Goal: Task Accomplishment & Management: Manage account settings

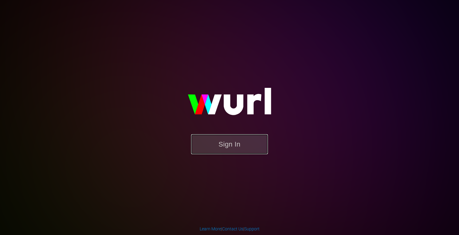
click at [232, 144] on button "Sign In" at bounding box center [229, 144] width 77 height 20
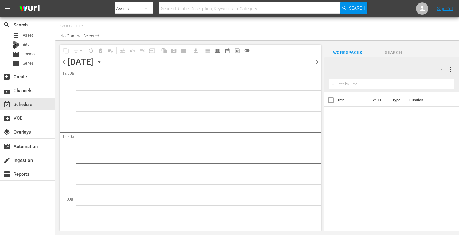
type input "Crime 360 (393)"
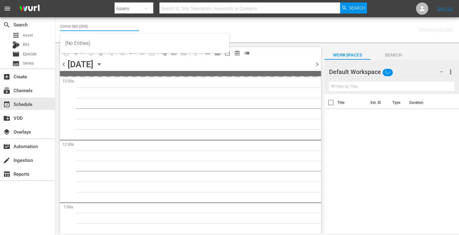
click at [94, 23] on input "Crime 360 (393)" at bounding box center [99, 26] width 79 height 15
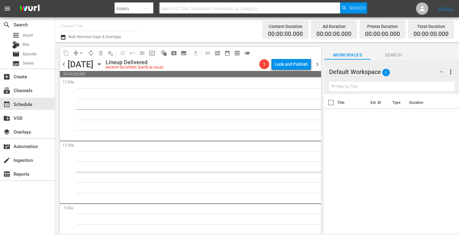
click at [180, 23] on div "Channel Title Bulk Remove Gaps & Overlaps" at bounding box center [160, 30] width 200 height 22
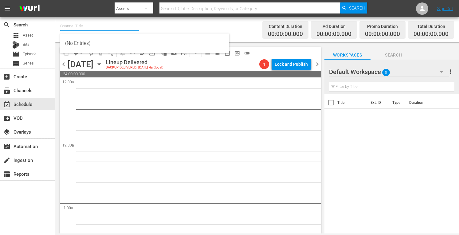
click at [87, 27] on input "text" at bounding box center [99, 26] width 79 height 15
click at [103, 65] on icon "button" at bounding box center [99, 64] width 7 height 7
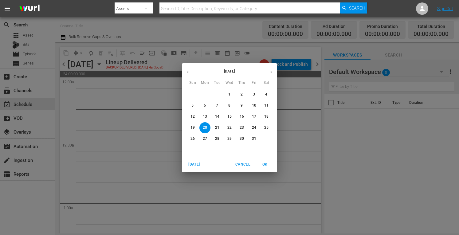
click at [195, 165] on span "Today" at bounding box center [194, 164] width 15 height 6
click at [273, 73] on icon "button" at bounding box center [271, 72] width 5 height 5
click at [204, 117] on p "13" at bounding box center [205, 116] width 4 height 5
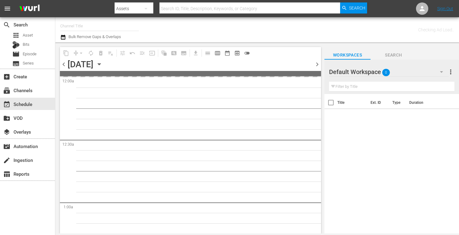
click at [82, 28] on input "text" at bounding box center [99, 26] width 79 height 15
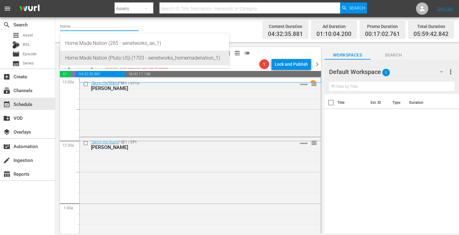
click at [83, 63] on div "Home.Made.Nation (Pluto US) (1703 - aenetworks_homemadenation_1)" at bounding box center [144, 58] width 159 height 15
type input "Home.Made.Nation (Pluto US) (1703 - aenetworks_homemadenation_1)"
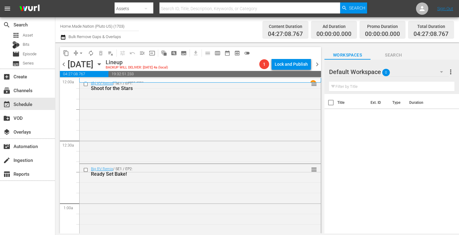
click at [452, 73] on span "more_vert" at bounding box center [450, 71] width 7 height 7
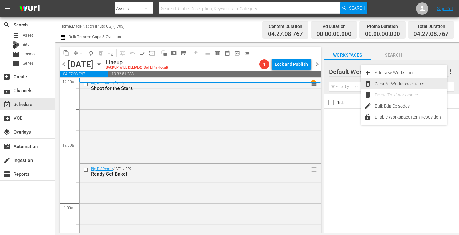
click at [400, 83] on div "Clear All Workspace Items" at bounding box center [411, 83] width 72 height 11
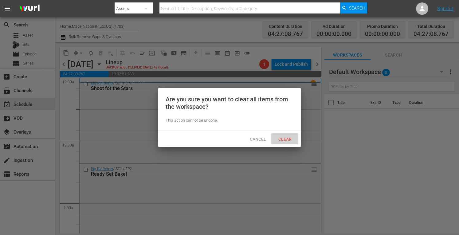
click at [278, 139] on span "Clear" at bounding box center [285, 139] width 23 height 5
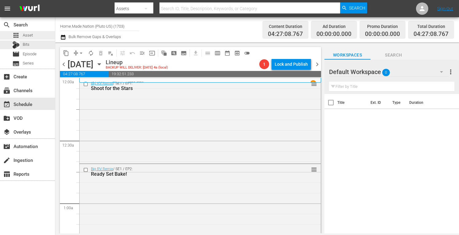
click at [31, 36] on span "Asset" at bounding box center [28, 35] width 10 height 6
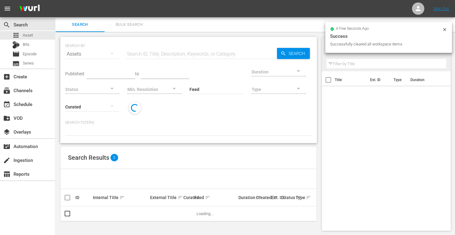
click at [148, 49] on input "text" at bounding box center [200, 54] width 151 height 15
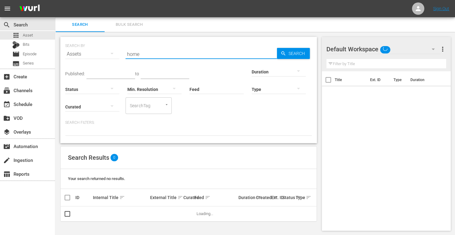
type input "home.made.nation"
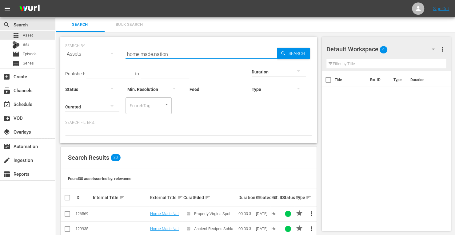
click at [251, 73] on div at bounding box center [278, 71] width 54 height 17
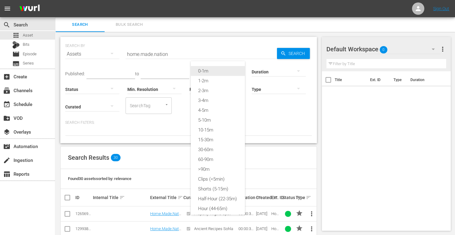
click at [208, 72] on div "0-1m" at bounding box center [218, 71] width 54 height 10
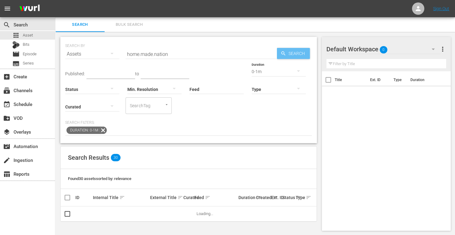
click at [295, 53] on span "Search" at bounding box center [298, 53] width 24 height 11
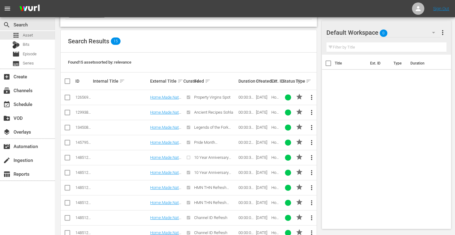
scroll to position [122, 0]
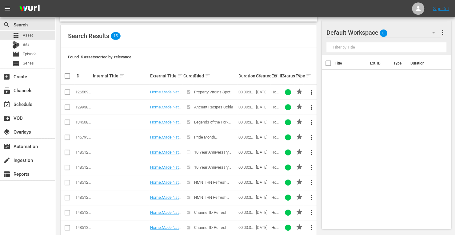
click at [66, 91] on input "checkbox" at bounding box center [67, 93] width 7 height 7
checkbox input "true"
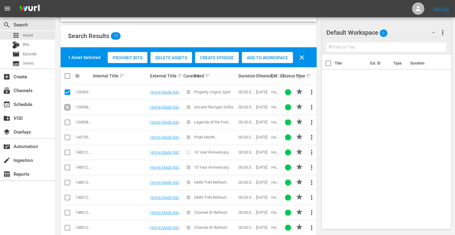
click at [67, 108] on input "checkbox" at bounding box center [67, 108] width 7 height 7
checkbox input "true"
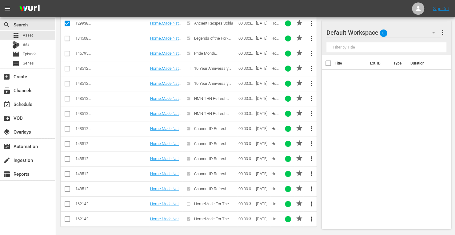
click at [66, 126] on input "checkbox" at bounding box center [67, 129] width 7 height 7
checkbox input "true"
click at [69, 143] on input "checkbox" at bounding box center [67, 144] width 7 height 7
checkbox input "true"
click at [64, 160] on input "checkbox" at bounding box center [67, 159] width 7 height 7
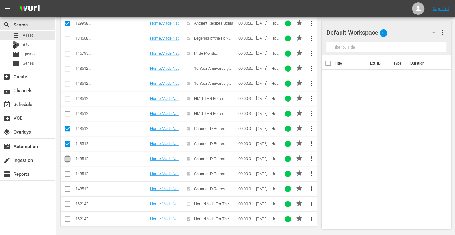
checkbox input "true"
click at [67, 173] on input "checkbox" at bounding box center [67, 175] width 7 height 7
checkbox input "true"
click at [71, 187] on td at bounding box center [68, 188] width 14 height 15
click at [66, 187] on input "checkbox" at bounding box center [67, 190] width 7 height 7
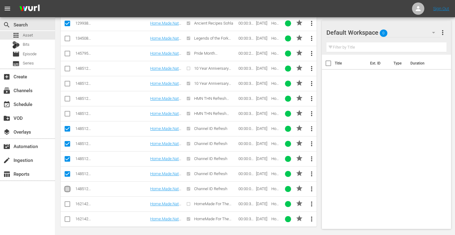
checkbox input "true"
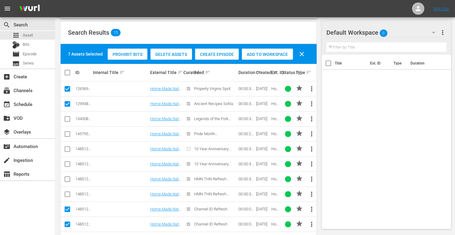
scroll to position [122, 0]
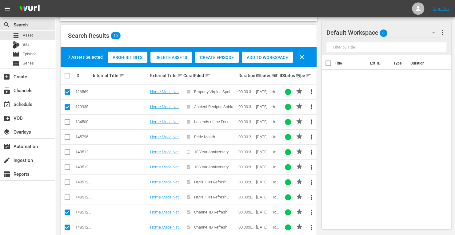
click at [262, 56] on span "Add to Workspace" at bounding box center [267, 57] width 51 height 5
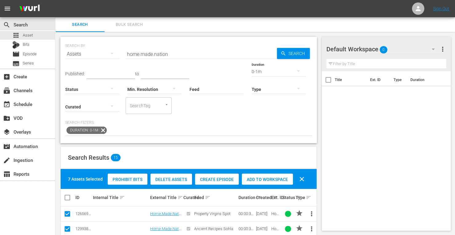
scroll to position [0, 0]
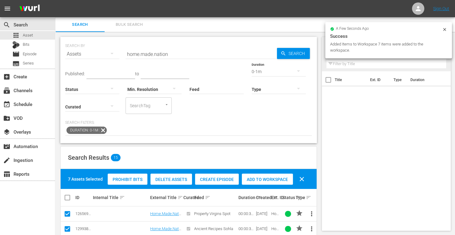
click at [251, 72] on div "0-1m" at bounding box center [278, 71] width 54 height 17
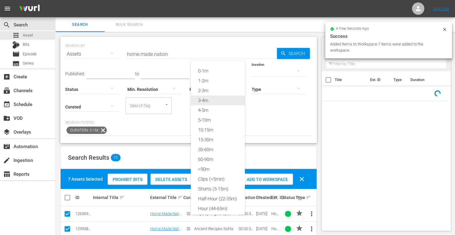
click at [203, 100] on div "3-4m" at bounding box center [218, 101] width 54 height 10
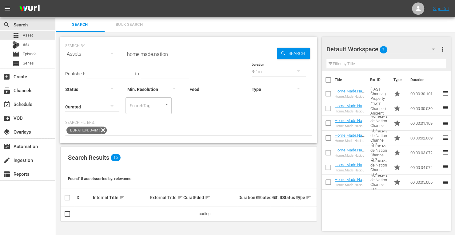
scroll to position [1, 0]
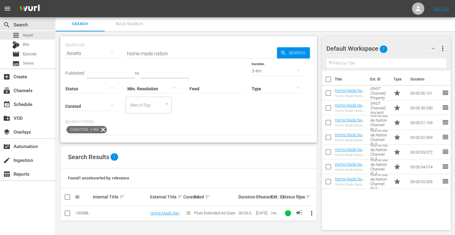
click at [67, 215] on input "checkbox" at bounding box center [67, 214] width 7 height 7
checkbox input "true"
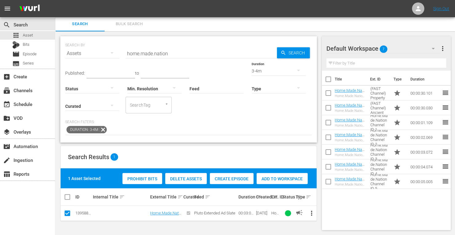
click at [275, 175] on div "Add to Workspace" at bounding box center [281, 179] width 51 height 12
click at [23, 103] on div "event_available Schedule" at bounding box center [17, 104] width 34 height 6
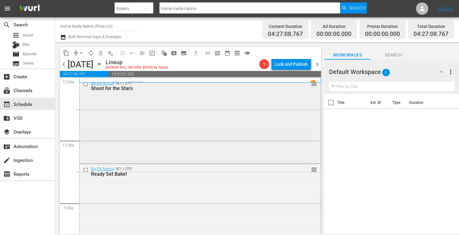
click at [102, 122] on div "Big RV Remix / SE1 / EP1: Shoot for the Stars reorder" at bounding box center [200, 120] width 241 height 84
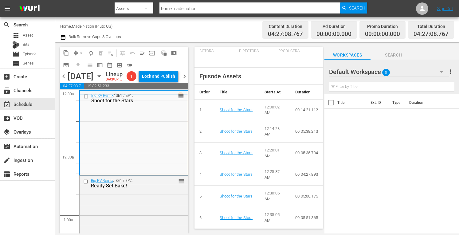
scroll to position [235, 0]
click at [143, 52] on span "menu_open" at bounding box center [142, 53] width 6 height 6
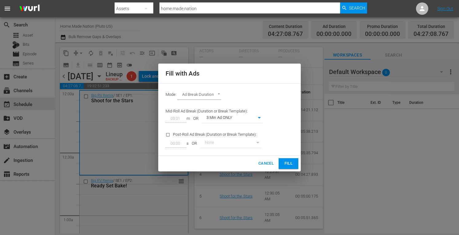
click at [265, 165] on span "Cancel" at bounding box center [266, 163] width 15 height 7
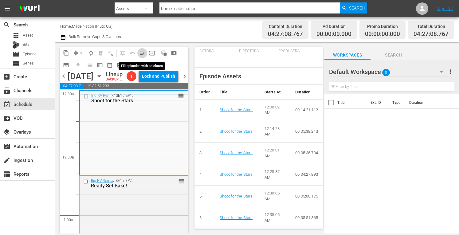
click at [143, 53] on span "menu_open" at bounding box center [142, 53] width 6 height 6
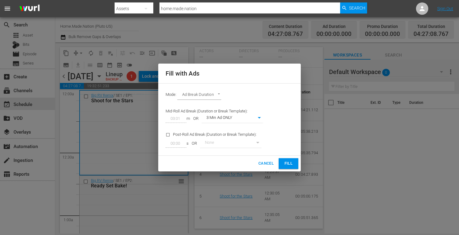
click at [291, 158] on div "Cancel Fill" at bounding box center [229, 164] width 143 height 16
click at [291, 161] on span "Fill" at bounding box center [289, 163] width 10 height 7
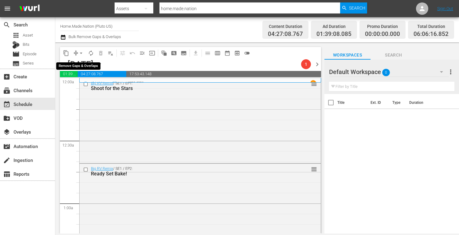
click at [81, 53] on span "arrow_drop_down" at bounding box center [81, 53] width 6 height 6
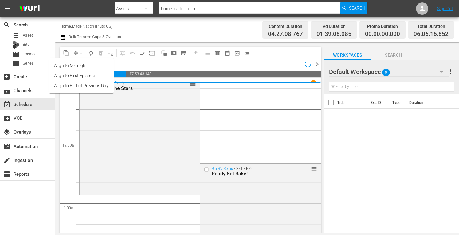
click at [80, 62] on li "Align to Midnight" at bounding box center [81, 66] width 65 height 10
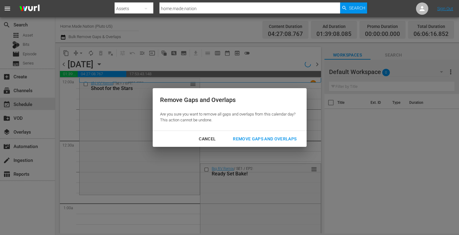
click at [266, 131] on div "Cancel Remove Gaps and Overlaps" at bounding box center [230, 139] width 154 height 16
click at [261, 135] on button "Remove Gaps and Overlaps" at bounding box center [265, 138] width 78 height 11
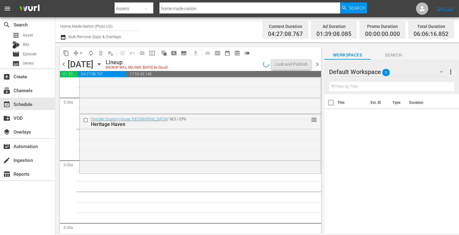
scroll to position [671, 0]
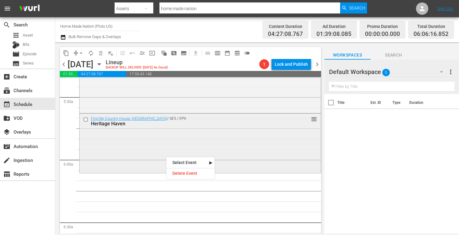
click at [138, 151] on div "Find My Country House: Australia / SE5 / EP9: Heritage Haven reorder" at bounding box center [200, 143] width 241 height 58
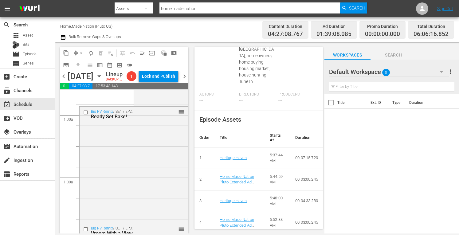
scroll to position [0, 0]
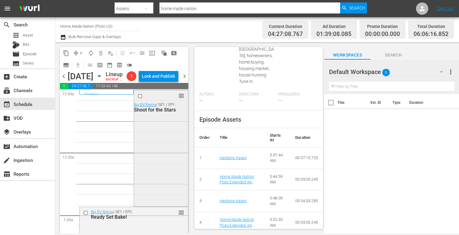
click at [147, 186] on div "reorder Big RV Remix / SE1 / EP1: Shoot for the Stars" at bounding box center [161, 147] width 54 height 115
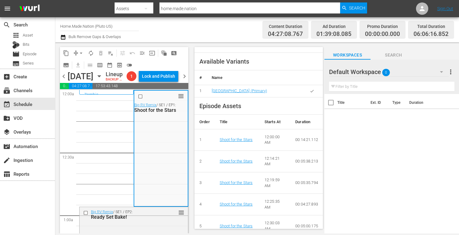
scroll to position [235, 0]
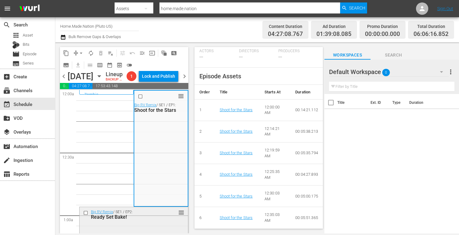
click at [154, 220] on div "Ready Set Bake!" at bounding box center [125, 217] width 68 height 6
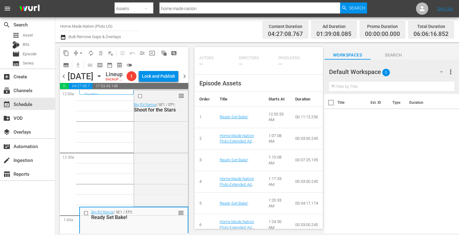
scroll to position [236, 0]
click at [142, 157] on div "reorder Big RV Remix / SE1 / EP1: Shoot for the Stars" at bounding box center [161, 147] width 54 height 115
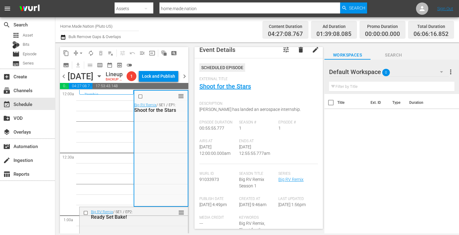
scroll to position [0, 0]
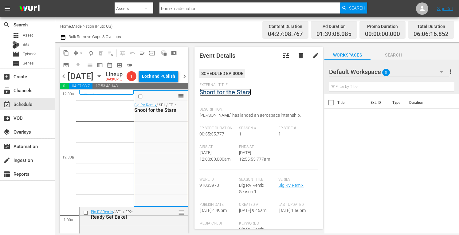
click at [220, 92] on link "Shoot for the Stars" at bounding box center [226, 92] width 52 height 7
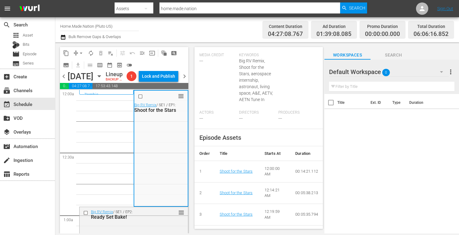
scroll to position [174, 0]
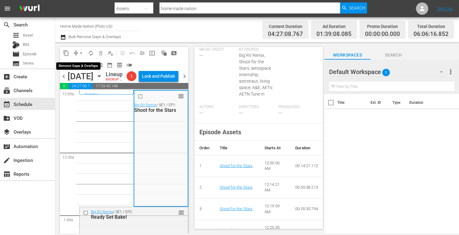
click at [77, 53] on button "arrow_drop_down" at bounding box center [81, 53] width 10 height 10
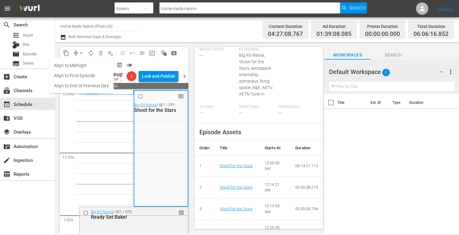
click at [72, 65] on li "Align to Midnight" at bounding box center [81, 66] width 65 height 10
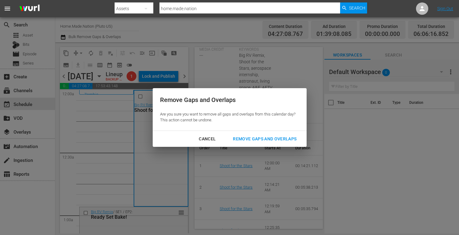
click at [260, 137] on div "Remove Gaps and Overlaps" at bounding box center [264, 139] width 73 height 8
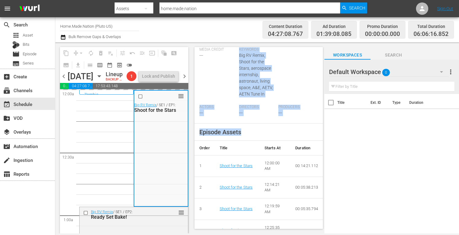
click at [210, 70] on div "Event Details tune delete edit Scheduled Episode External Title Shoot for the S…" at bounding box center [259, 138] width 129 height 182
click at [220, 95] on div "Media Credit ---" at bounding box center [220, 75] width 40 height 57
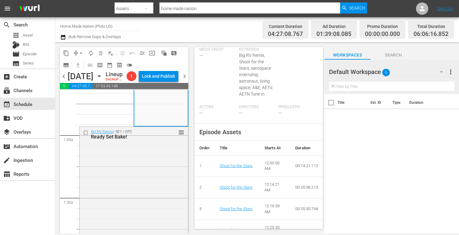
scroll to position [81, 0]
click at [81, 53] on span "arrow_drop_down" at bounding box center [81, 53] width 6 height 6
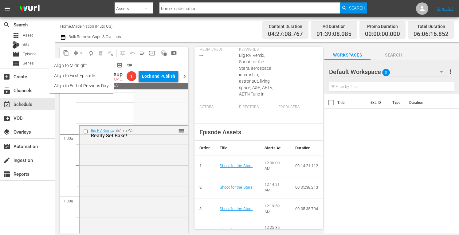
click at [82, 65] on li "Align to Midnight" at bounding box center [81, 66] width 65 height 10
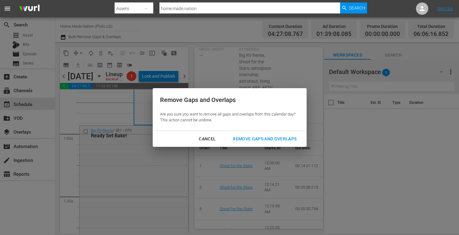
click at [253, 136] on div "Remove Gaps and Overlaps" at bounding box center [264, 139] width 73 height 8
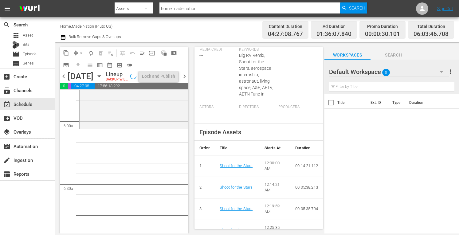
scroll to position [722, 0]
click at [101, 128] on div "Find My Country House: Australia / SE5 / EP9: Heritage Haven reorder" at bounding box center [134, 99] width 109 height 58
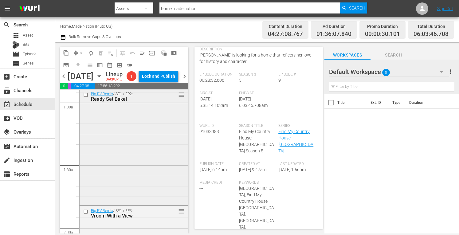
scroll to position [114, 0]
click at [145, 168] on div "Big RV Remix / SE1 / EP2: Ready Set Bake! reorder" at bounding box center [134, 145] width 109 height 115
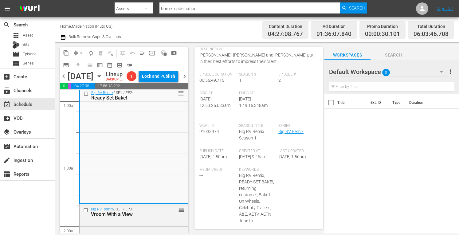
scroll to position [0, 0]
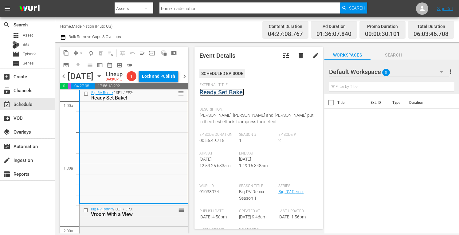
click at [223, 93] on link "Ready Set Bake!" at bounding box center [222, 92] width 45 height 7
click at [79, 51] on span "arrow_drop_down" at bounding box center [81, 53] width 6 height 6
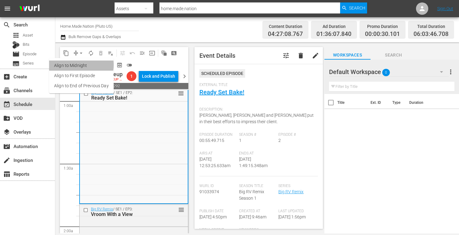
click at [74, 65] on li "Align to Midnight" at bounding box center [81, 66] width 65 height 10
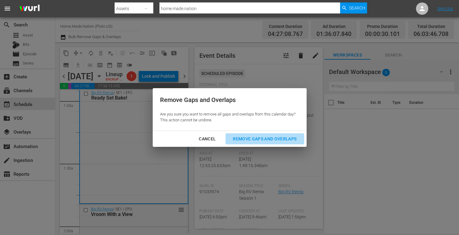
click at [245, 137] on div "Remove Gaps and Overlaps" at bounding box center [264, 139] width 73 height 8
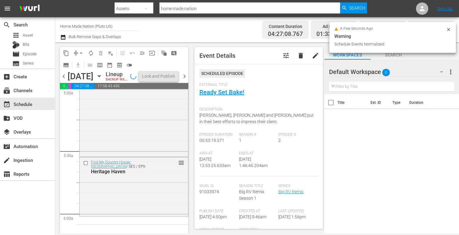
scroll to position [638, 0]
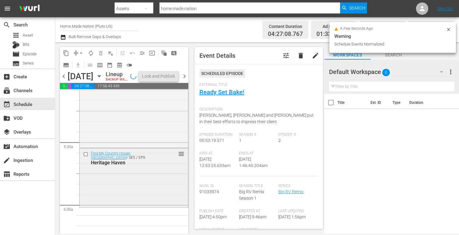
click at [130, 193] on div "Find My Country House: Australia / SE5 / EP9: Heritage Haven reorder" at bounding box center [134, 177] width 109 height 58
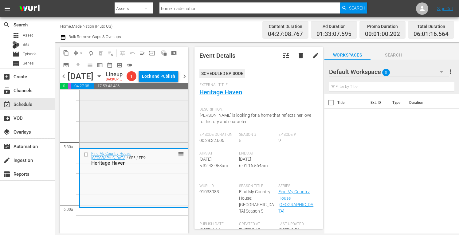
click at [134, 125] on div "Big RV Remix / SE1 / EP6: Tween for a Day reorder" at bounding box center [134, 89] width 109 height 115
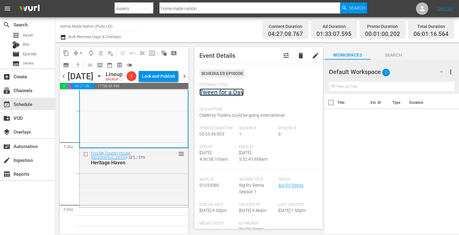
click at [223, 93] on link "Tween for a Day" at bounding box center [222, 92] width 44 height 7
click at [83, 51] on span "arrow_drop_down" at bounding box center [81, 53] width 6 height 6
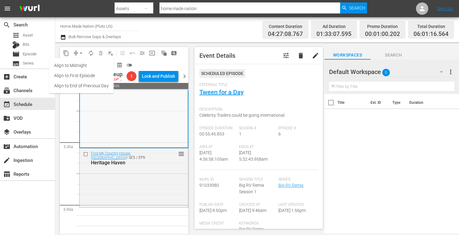
click at [76, 64] on li "Align to Midnight" at bounding box center [81, 66] width 65 height 10
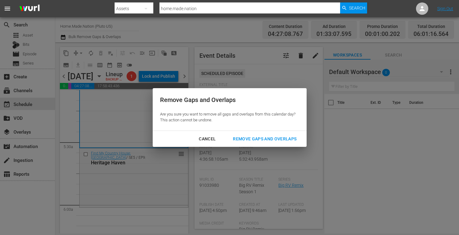
click at [269, 139] on div "Remove Gaps and Overlaps" at bounding box center [264, 139] width 73 height 8
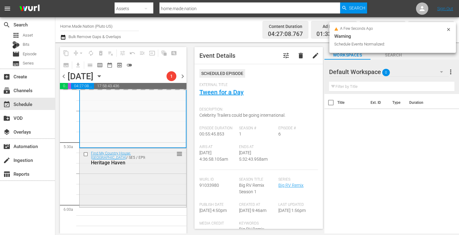
click at [100, 200] on div "Find My Country House: Australia / SE5 / EP9: Heritage Haven reorder" at bounding box center [133, 177] width 107 height 58
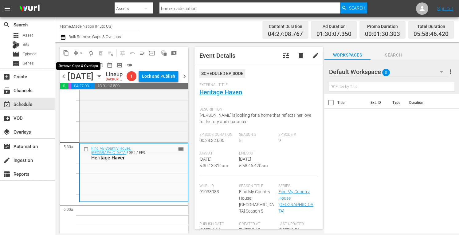
click at [79, 51] on span "arrow_drop_down" at bounding box center [81, 53] width 6 height 6
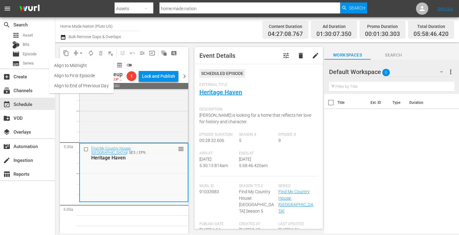
click at [78, 67] on li "Align to Midnight" at bounding box center [81, 66] width 65 height 10
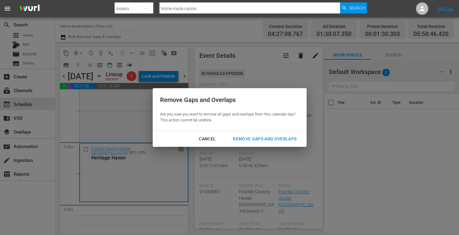
click at [251, 135] on div "Remove Gaps and Overlaps" at bounding box center [264, 139] width 73 height 8
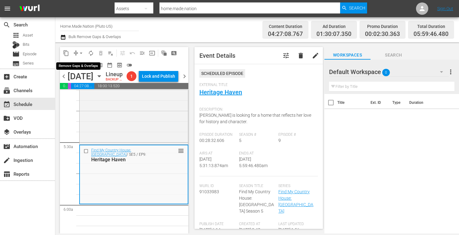
click at [79, 56] on span "arrow_drop_down" at bounding box center [81, 53] width 6 height 6
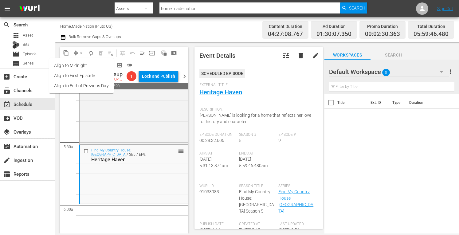
click at [71, 66] on li "Align to Midnight" at bounding box center [81, 66] width 65 height 10
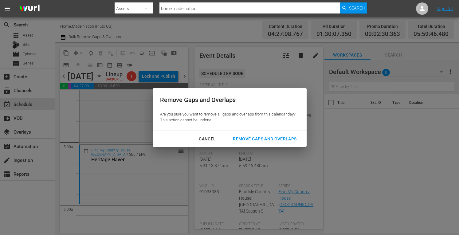
click at [262, 138] on div "Remove Gaps and Overlaps" at bounding box center [264, 139] width 73 height 8
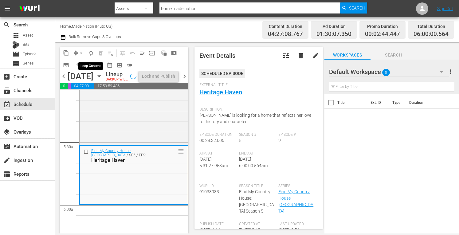
click at [92, 52] on span "autorenew_outlined" at bounding box center [91, 53] width 6 height 6
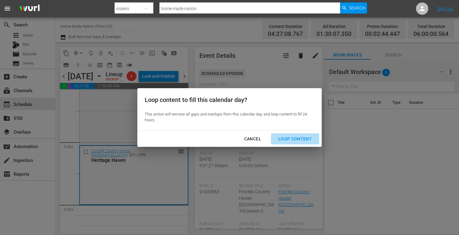
click at [297, 139] on div "Loop Content" at bounding box center [295, 139] width 43 height 8
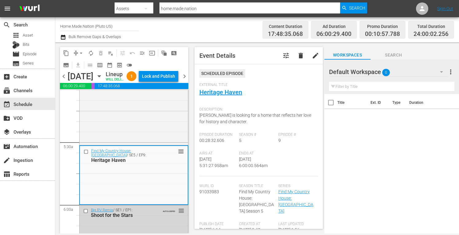
click at [165, 78] on div "Lock and Publish" at bounding box center [158, 76] width 33 height 11
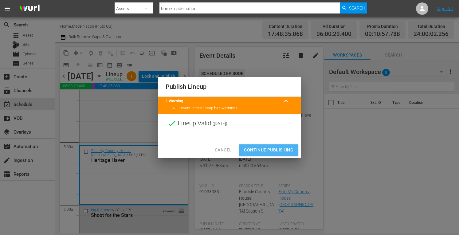
click at [255, 151] on span "Continue Publishing" at bounding box center [268, 150] width 49 height 8
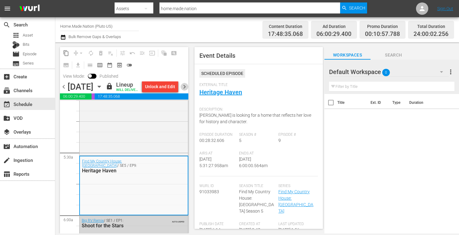
click at [185, 91] on span "chevron_right" at bounding box center [185, 87] width 8 height 8
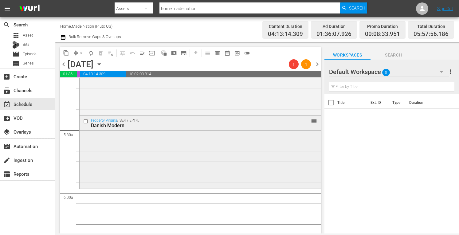
scroll to position [639, 0]
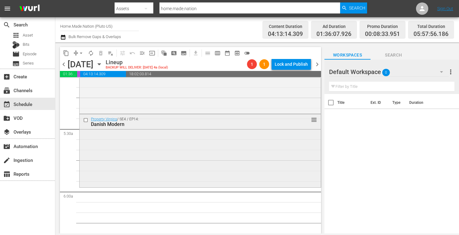
click at [121, 156] on div "Property Virgins / SE4 / EP14: Danish Modern reorder" at bounding box center [200, 150] width 241 height 72
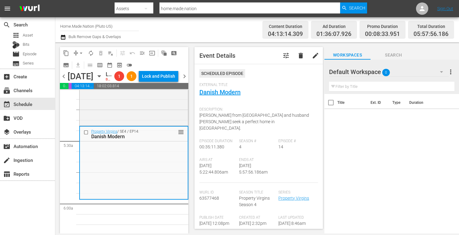
click at [246, 198] on span "Property Virgins Season 4" at bounding box center [254, 201] width 31 height 11
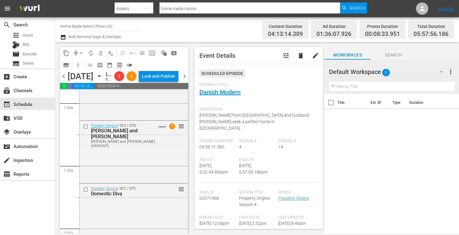
scroll to position [98, 0]
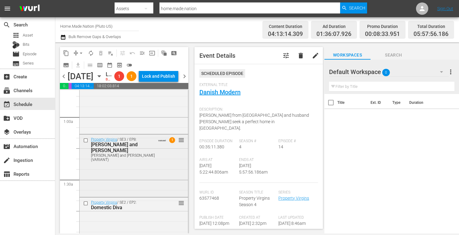
click at [117, 190] on div "Property Virgins / SE3 / EP8: Jen and Jason Jen and Jason (VARIANT) VARIANT 1 r…" at bounding box center [134, 165] width 109 height 61
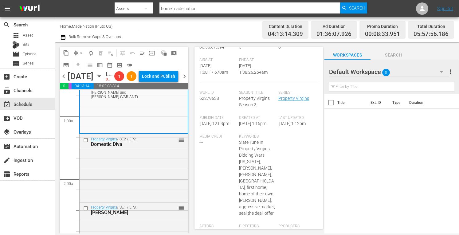
scroll to position [0, 0]
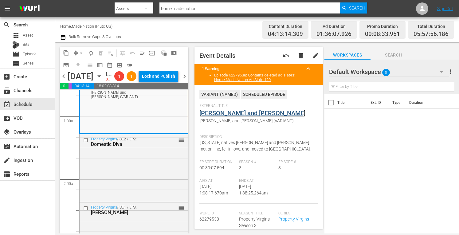
click at [226, 112] on link "Jen and Jason" at bounding box center [253, 112] width 106 height 7
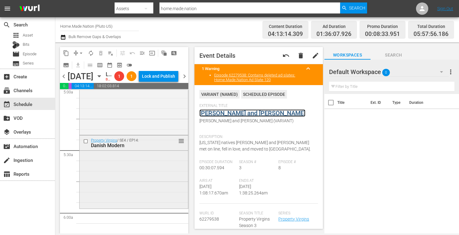
scroll to position [641, 0]
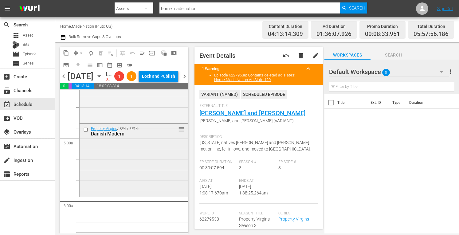
click at [92, 186] on div "Property Virgins / SE4 / EP14: Danish Modern reorder" at bounding box center [134, 160] width 109 height 72
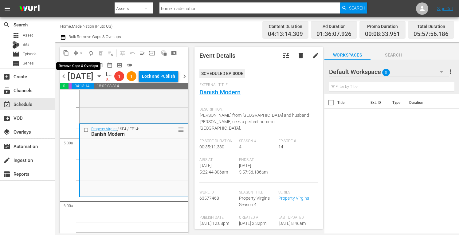
click at [80, 54] on span "arrow_drop_down" at bounding box center [81, 53] width 6 height 6
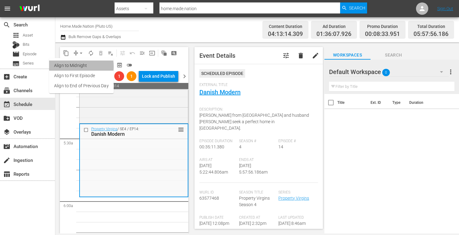
click at [73, 66] on li "Align to Midnight" at bounding box center [81, 66] width 65 height 10
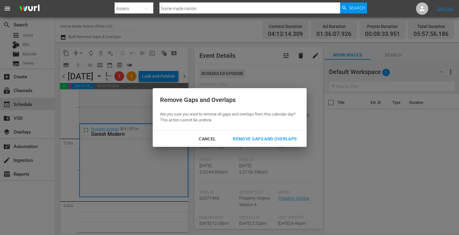
click at [263, 137] on div "Remove Gaps and Overlaps" at bounding box center [264, 139] width 73 height 8
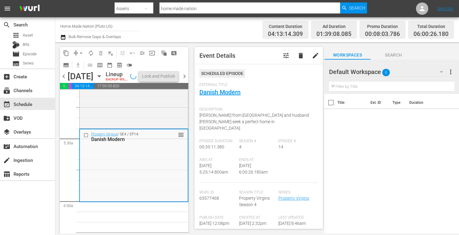
scroll to position [652, 0]
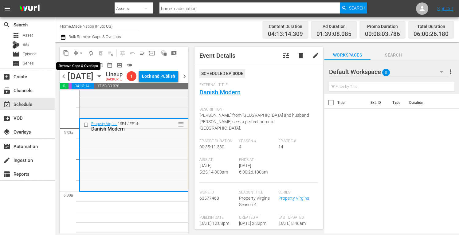
click at [82, 53] on span "arrow_drop_down" at bounding box center [81, 53] width 6 height 6
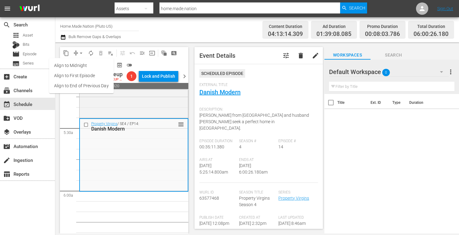
click at [73, 66] on li "Align to Midnight" at bounding box center [81, 66] width 65 height 10
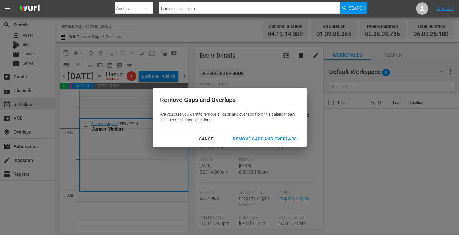
click at [242, 138] on div "Remove Gaps and Overlaps" at bounding box center [264, 139] width 73 height 8
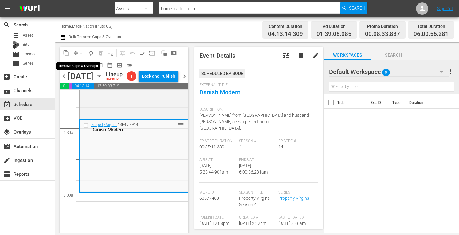
click at [81, 52] on span "arrow_drop_down" at bounding box center [81, 53] width 6 height 6
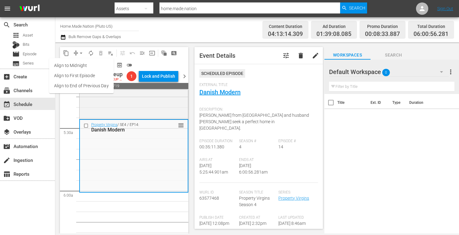
click at [61, 72] on li "Align to First Episode" at bounding box center [81, 76] width 65 height 10
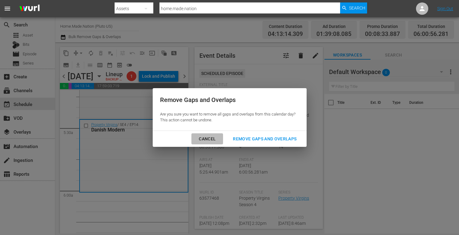
click at [203, 139] on div "Cancel" at bounding box center [207, 139] width 27 height 8
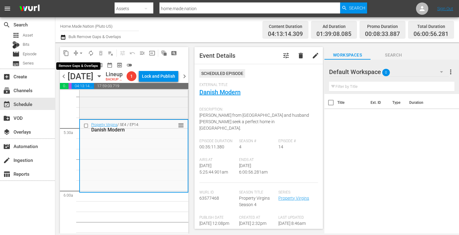
click at [77, 49] on button "arrow_drop_down" at bounding box center [81, 53] width 10 height 10
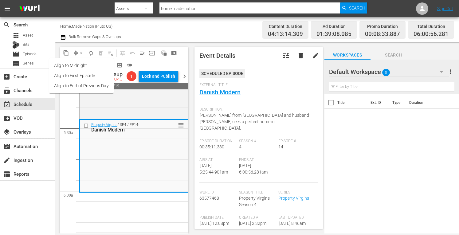
click at [71, 64] on li "Align to Midnight" at bounding box center [81, 66] width 65 height 10
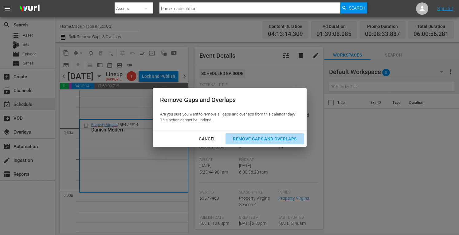
click at [248, 137] on div "Remove Gaps and Overlaps" at bounding box center [264, 139] width 73 height 8
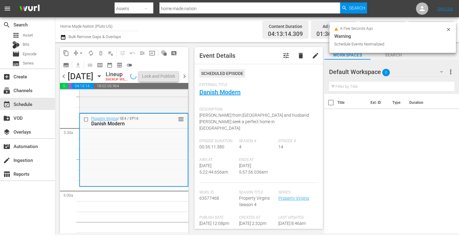
scroll to position [641, 0]
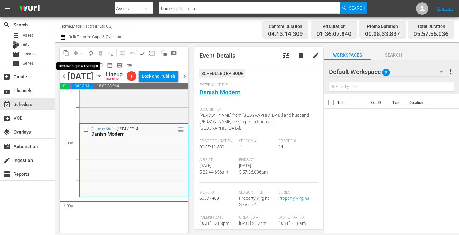
click at [81, 53] on span "arrow_drop_down" at bounding box center [81, 53] width 6 height 6
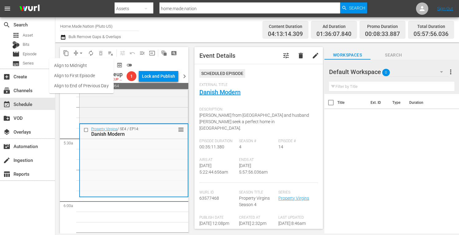
click at [73, 62] on li "Align to Midnight" at bounding box center [81, 66] width 65 height 10
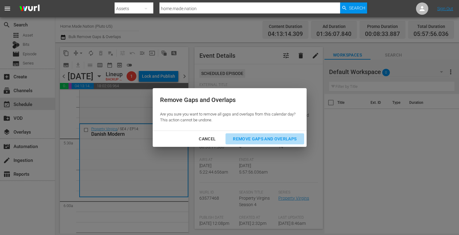
click at [267, 141] on div "Remove Gaps and Overlaps" at bounding box center [264, 139] width 73 height 8
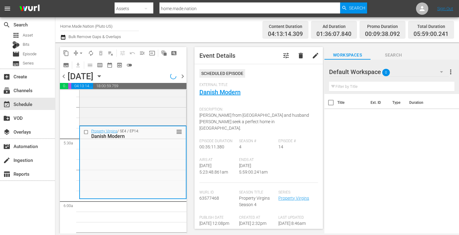
scroll to position [662, 0]
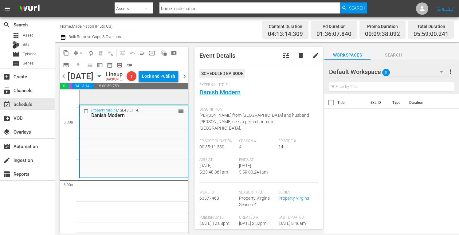
click at [151, 103] on div "Property Virgins / SE4 / EP25: Hammer Time reorder" at bounding box center [134, 70] width 109 height 68
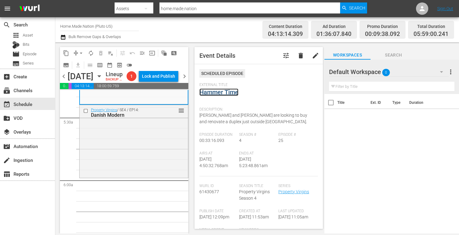
click at [227, 91] on link "Hammer Time" at bounding box center [219, 92] width 39 height 7
click at [80, 53] on span "arrow_drop_down" at bounding box center [81, 53] width 6 height 6
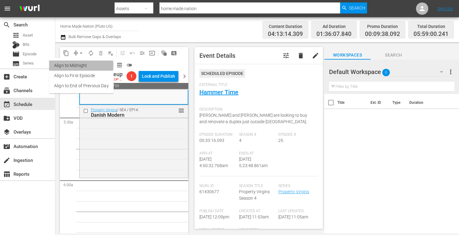
click at [69, 65] on li "Align to Midnight" at bounding box center [81, 66] width 65 height 10
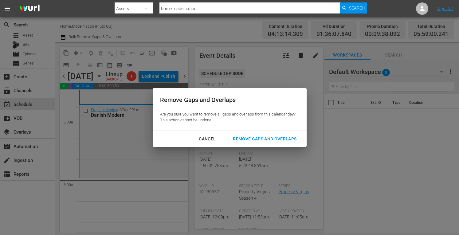
click at [251, 138] on div "Remove Gaps and Overlaps" at bounding box center [264, 139] width 73 height 8
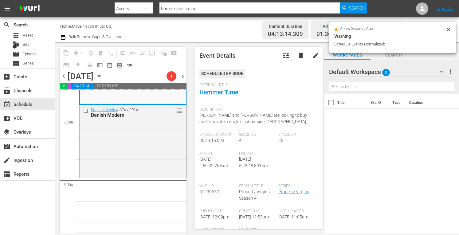
click at [151, 146] on div "Property Virgins / SE4 / EP14: Danish Modern reorder" at bounding box center [133, 141] width 107 height 72
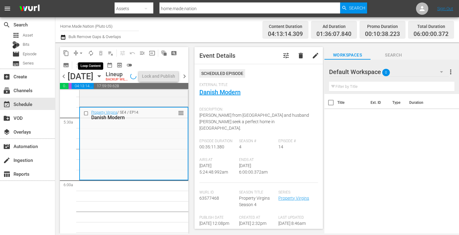
click at [90, 52] on span "autorenew_outlined" at bounding box center [91, 53] width 6 height 6
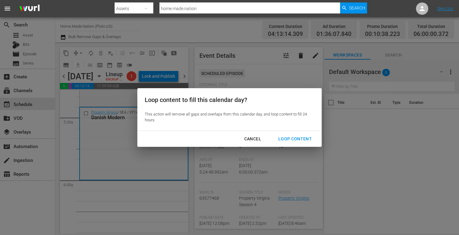
click at [294, 138] on div "Loop Content" at bounding box center [295, 139] width 43 height 8
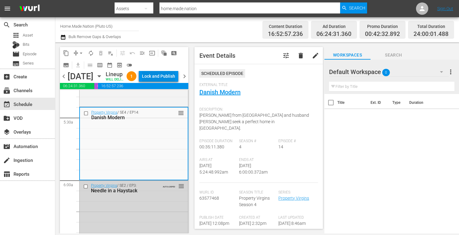
click at [161, 74] on div "Lock and Publish" at bounding box center [158, 76] width 33 height 11
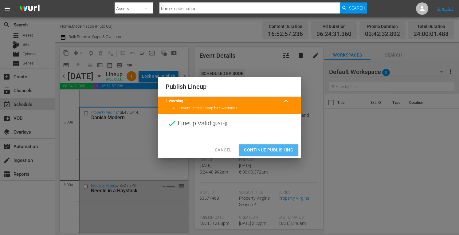
click at [259, 148] on span "Continue Publishing" at bounding box center [268, 150] width 49 height 8
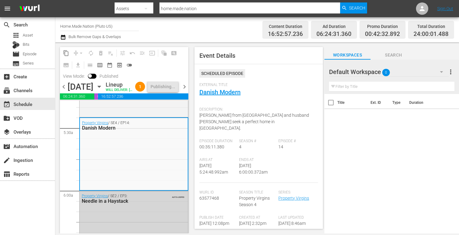
click at [184, 91] on span "chevron_right" at bounding box center [185, 87] width 8 height 8
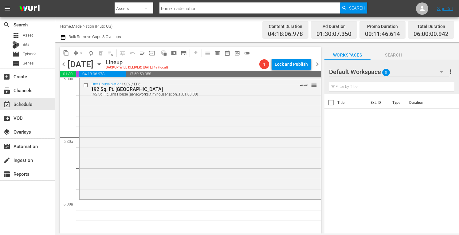
scroll to position [632, 0]
click at [167, 151] on div "Tiny House Nation / SE2 / EP6: 192 Sq. Ft. Bird House 192 Sq. Ft. Bird House (a…" at bounding box center [200, 137] width 241 height 119
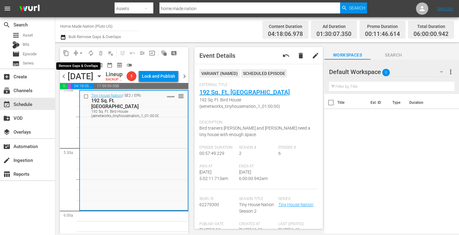
click at [83, 51] on span "arrow_drop_down" at bounding box center [81, 53] width 6 height 6
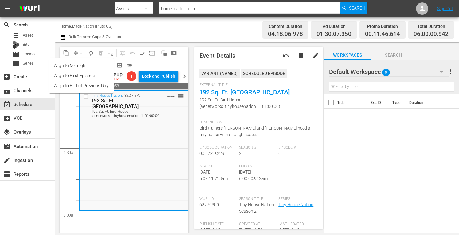
click at [74, 65] on li "Align to Midnight" at bounding box center [81, 66] width 65 height 10
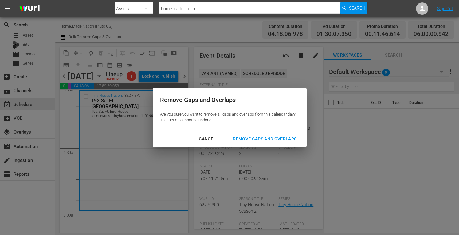
click at [275, 138] on div "Remove Gaps and Overlaps" at bounding box center [264, 139] width 73 height 8
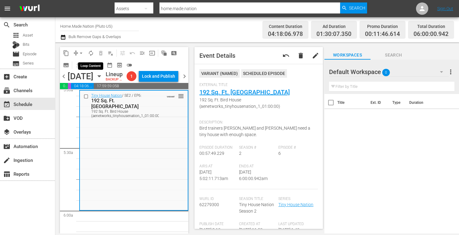
click at [93, 53] on span "autorenew_outlined" at bounding box center [91, 53] width 6 height 6
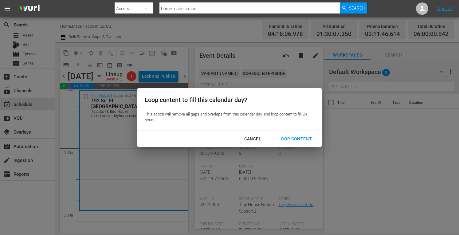
click at [289, 138] on div "Loop Content" at bounding box center [295, 139] width 43 height 8
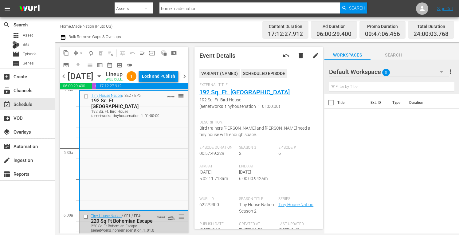
click at [165, 79] on div "Lock and Publish" at bounding box center [158, 76] width 33 height 11
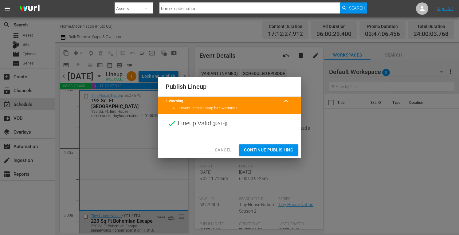
click at [262, 152] on span "Continue Publishing" at bounding box center [268, 150] width 49 height 8
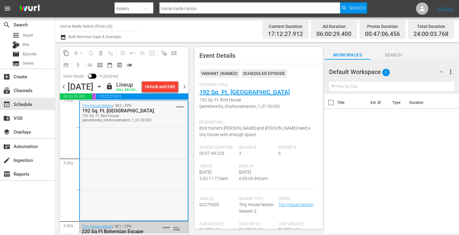
scroll to position [654, 0]
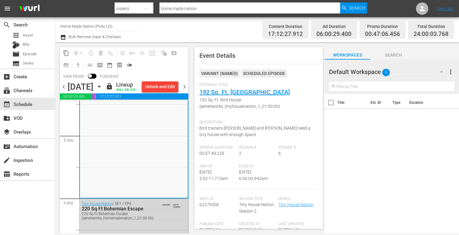
click at [185, 91] on span "chevron_right" at bounding box center [185, 87] width 8 height 8
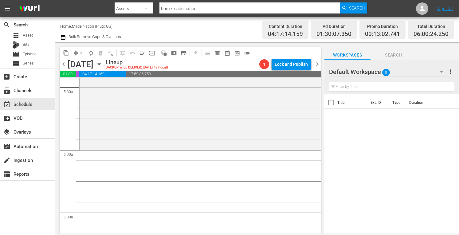
scroll to position [690, 0]
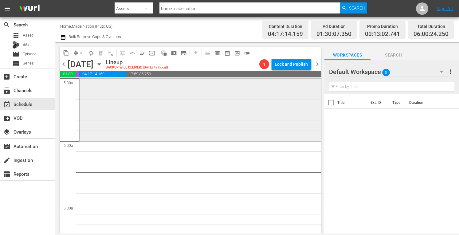
click at [124, 128] on div "Tiny House Nation / SE5 / EP8: Going Tiny in Music City reorder" at bounding box center [200, 80] width 241 height 120
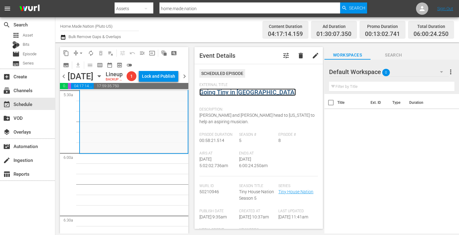
click at [237, 93] on link "Going Tiny in Music City" at bounding box center [248, 92] width 97 height 7
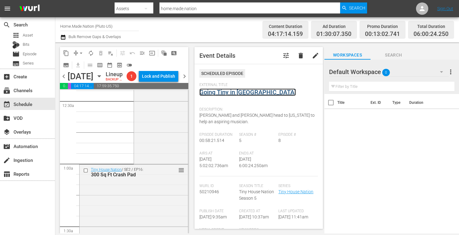
scroll to position [0, 0]
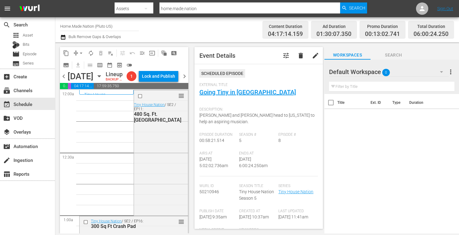
click at [80, 53] on span "arrow_drop_down" at bounding box center [81, 53] width 6 height 6
click at [75, 65] on li "Align to Midnight" at bounding box center [81, 66] width 65 height 10
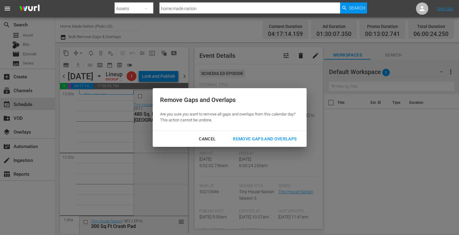
click at [250, 139] on div "Remove Gaps and Overlaps" at bounding box center [264, 139] width 73 height 8
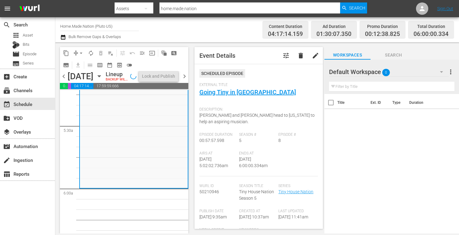
scroll to position [655, 0]
click at [92, 55] on span "autorenew_outlined" at bounding box center [91, 53] width 6 height 6
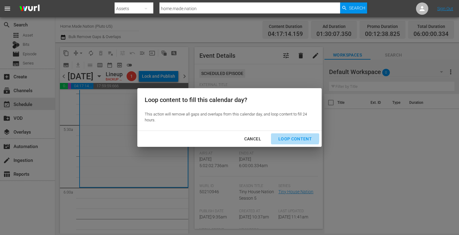
click at [289, 137] on div "Loop Content" at bounding box center [295, 139] width 43 height 8
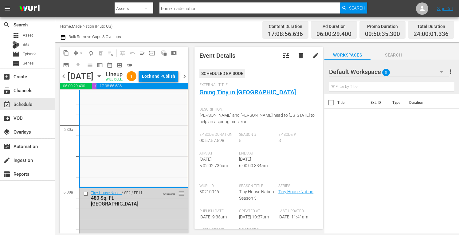
click at [166, 78] on div "Lock and Publish" at bounding box center [158, 76] width 33 height 11
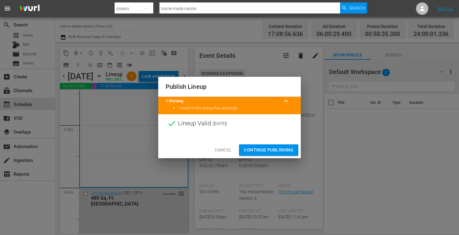
click at [255, 143] on div "Cancel Continue Publishing" at bounding box center [229, 150] width 143 height 16
click at [252, 148] on span "Continue Publishing" at bounding box center [268, 150] width 49 height 8
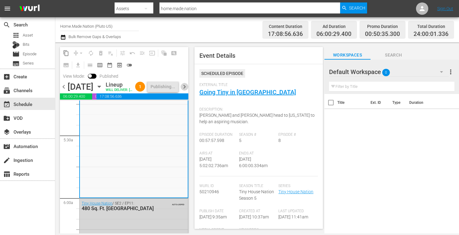
click at [186, 91] on span "chevron_right" at bounding box center [185, 87] width 8 height 8
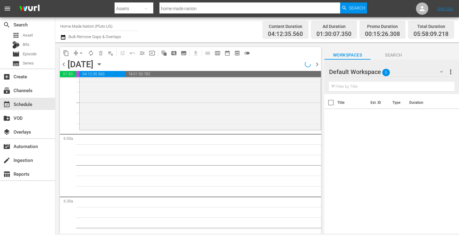
scroll to position [665, 0]
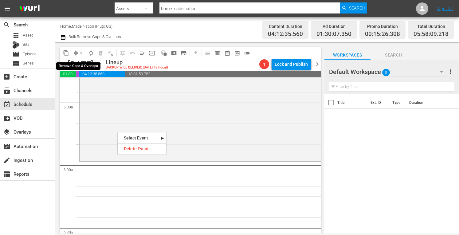
click at [81, 53] on span "arrow_drop_down" at bounding box center [81, 53] width 6 height 6
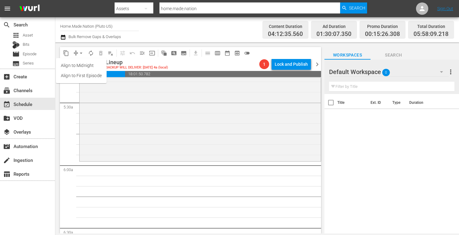
click at [70, 64] on li "Align to Midnight" at bounding box center [81, 66] width 51 height 10
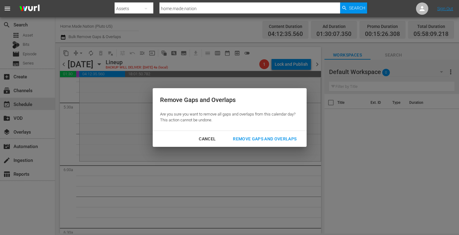
click at [264, 140] on div "Remove Gaps and Overlaps" at bounding box center [264, 139] width 73 height 8
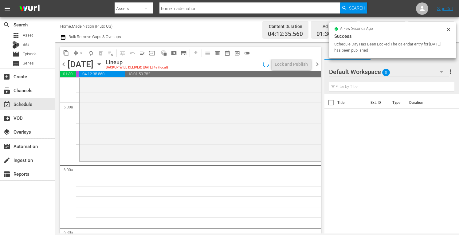
scroll to position [655, 0]
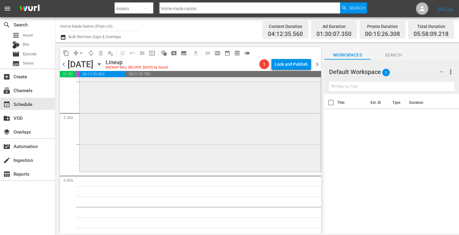
click at [154, 134] on div "Zombie House Flipping / SE5 / EP20: Orlando: Montcalm Orlando: Montcalm (aenetw…" at bounding box center [200, 108] width 241 height 123
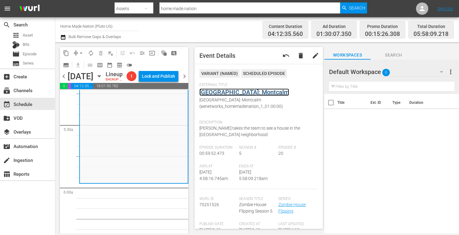
click at [233, 92] on link "Orlando: Montcalm" at bounding box center [245, 92] width 90 height 7
click at [125, 169] on div "Zombie House Flipping / SE5 / EP20: Orlando: Montcalm Orlando: Montcalm (aenetw…" at bounding box center [134, 120] width 108 height 123
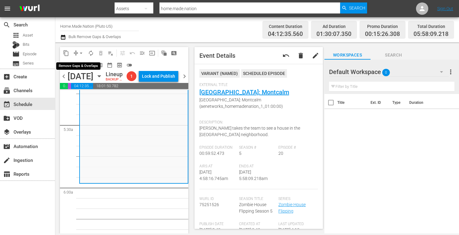
click at [81, 54] on span "arrow_drop_down" at bounding box center [81, 53] width 6 height 6
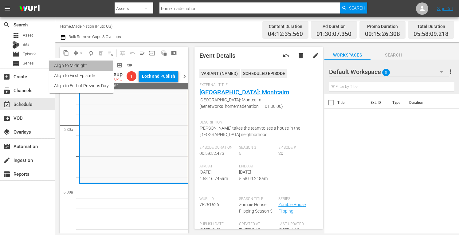
click at [73, 66] on li "Align to Midnight" at bounding box center [81, 66] width 65 height 10
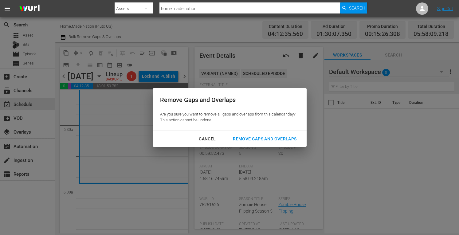
click at [246, 140] on div "Remove Gaps and Overlaps" at bounding box center [264, 139] width 73 height 8
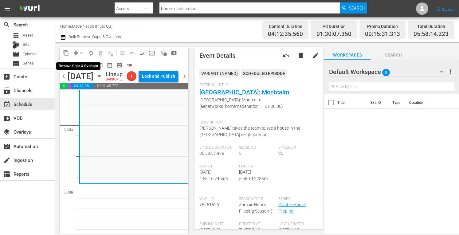
click at [79, 54] on span "arrow_drop_down" at bounding box center [81, 53] width 6 height 6
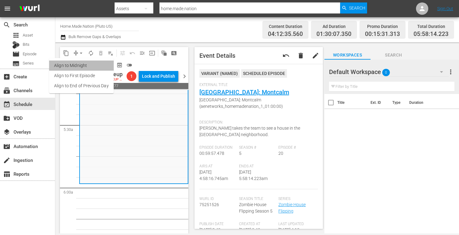
click at [81, 65] on li "Align to Midnight" at bounding box center [81, 66] width 65 height 10
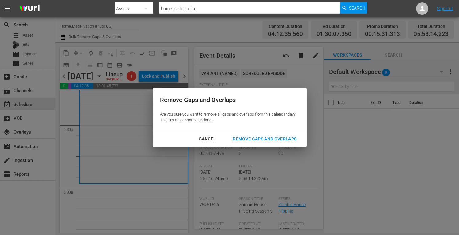
click at [241, 137] on div "Remove Gaps and Overlaps" at bounding box center [264, 139] width 73 height 8
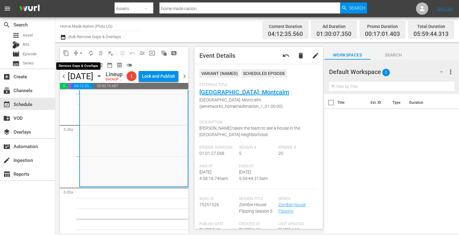
click at [81, 54] on span "arrow_drop_down" at bounding box center [81, 53] width 6 height 6
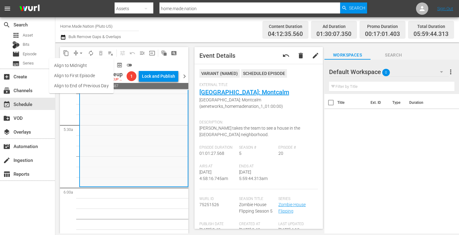
click at [75, 64] on li "Align to Midnight" at bounding box center [81, 66] width 65 height 10
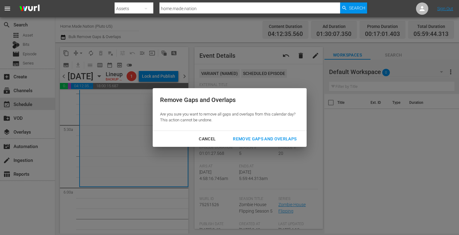
click at [256, 142] on div "Remove Gaps and Overlaps" at bounding box center [264, 139] width 73 height 8
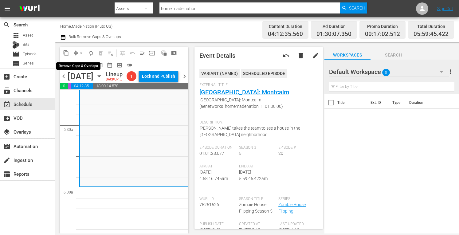
click at [78, 54] on span "arrow_drop_down" at bounding box center [81, 53] width 6 height 6
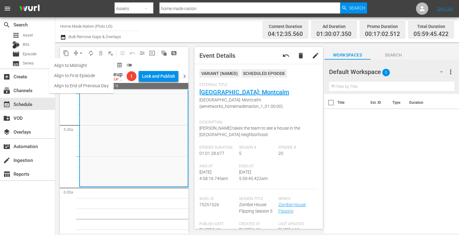
click at [70, 64] on li "Align to Midnight" at bounding box center [81, 66] width 65 height 10
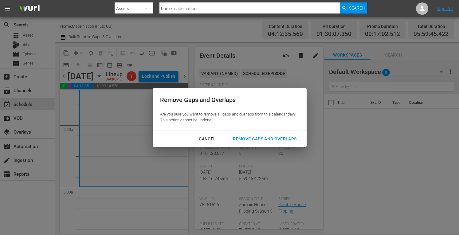
click at [255, 140] on div "Remove Gaps and Overlaps" at bounding box center [264, 139] width 73 height 8
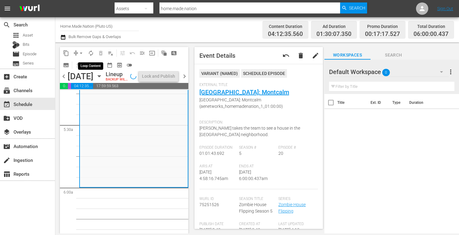
click at [91, 53] on span "autorenew_outlined" at bounding box center [91, 53] width 6 height 6
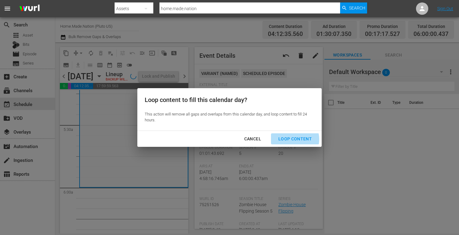
click at [291, 140] on div "Loop Content" at bounding box center [295, 139] width 43 height 8
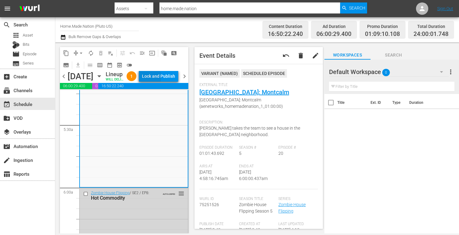
click at [163, 78] on div "Lock and Publish" at bounding box center [158, 76] width 33 height 11
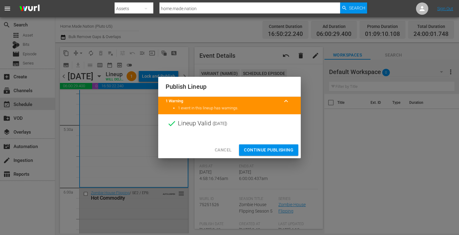
click at [257, 150] on span "Continue Publishing" at bounding box center [268, 150] width 49 height 8
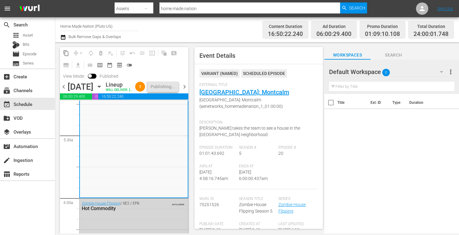
click at [185, 91] on span "chevron_right" at bounding box center [185, 87] width 8 height 8
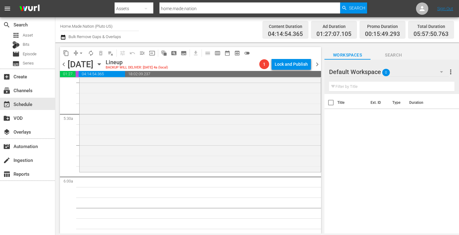
scroll to position [652, 0]
click at [152, 135] on div "Zombie House Flipping / SE4 / EP15: Bradley reorder" at bounding box center [200, 112] width 241 height 122
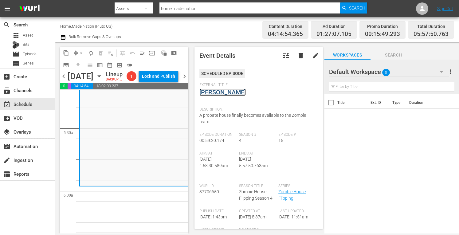
click at [213, 93] on link "Bradley" at bounding box center [223, 92] width 46 height 7
click at [79, 52] on span "arrow_drop_down" at bounding box center [81, 53] width 6 height 6
click at [71, 65] on li "Align to Midnight" at bounding box center [81, 66] width 51 height 10
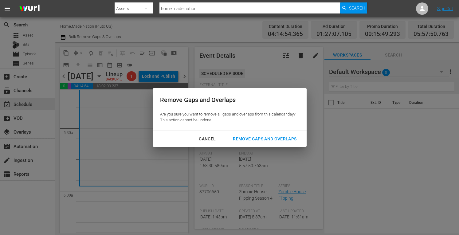
click at [249, 138] on div "Remove Gaps and Overlaps" at bounding box center [264, 139] width 73 height 8
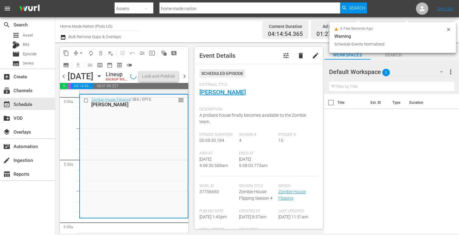
scroll to position [622, 0]
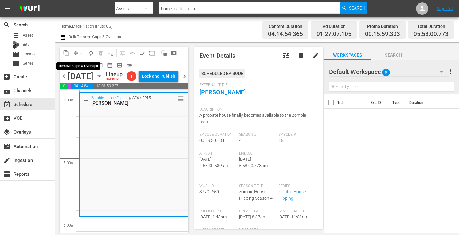
click at [81, 51] on span "arrow_drop_down" at bounding box center [81, 53] width 6 height 6
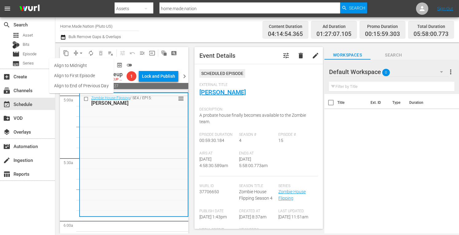
click at [69, 69] on li "Align to Midnight" at bounding box center [81, 66] width 65 height 10
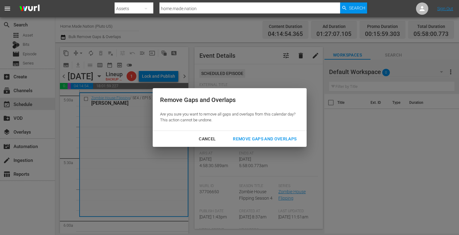
click at [255, 137] on div "Remove Gaps and Overlaps" at bounding box center [264, 139] width 73 height 8
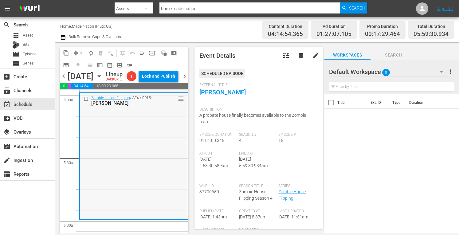
scroll to position [655, 0]
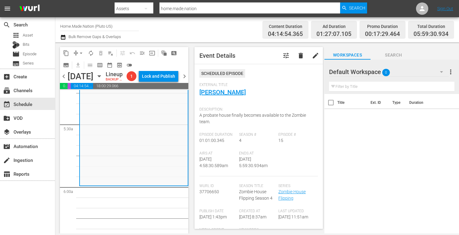
click at [81, 54] on span "arrow_drop_down" at bounding box center [81, 53] width 6 height 6
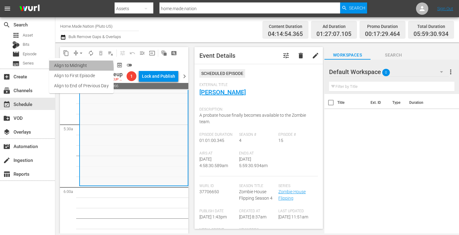
click at [72, 68] on li "Align to Midnight" at bounding box center [81, 66] width 65 height 10
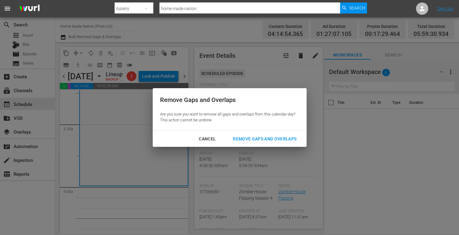
click at [250, 138] on div "Remove Gaps and Overlaps" at bounding box center [264, 139] width 73 height 8
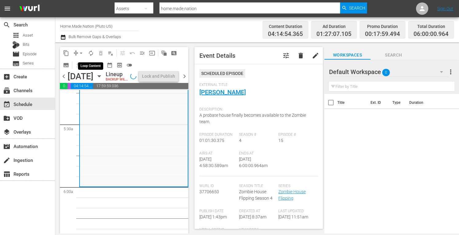
click at [92, 52] on span "autorenew_outlined" at bounding box center [91, 53] width 6 height 6
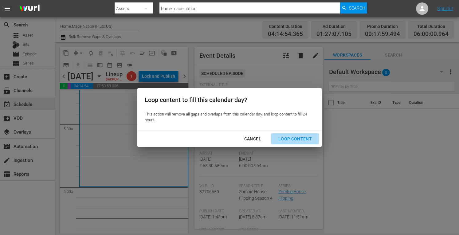
click at [288, 138] on div "Loop Content" at bounding box center [295, 139] width 43 height 8
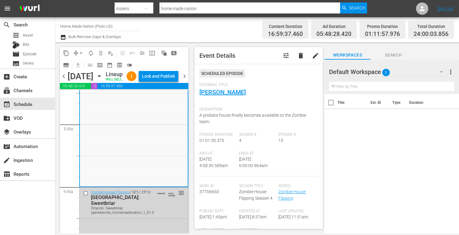
click at [159, 78] on div "Lock and Publish" at bounding box center [158, 76] width 33 height 11
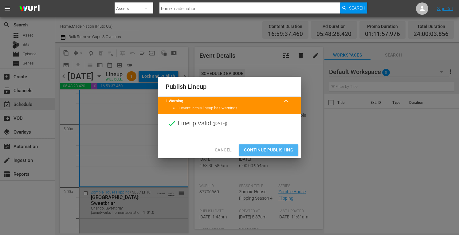
click at [276, 148] on span "Continue Publishing" at bounding box center [268, 150] width 49 height 8
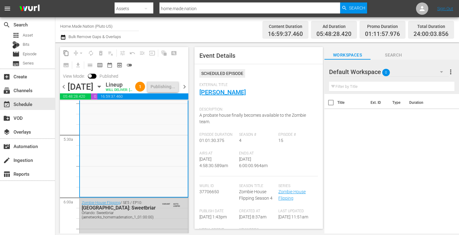
click at [183, 90] on span "chevron_right" at bounding box center [185, 87] width 8 height 8
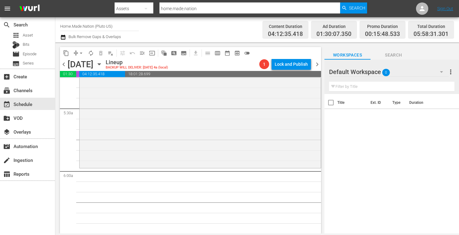
scroll to position [638, 0]
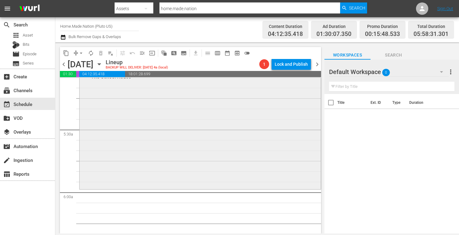
click at [137, 156] on div "Zombie House Flipping / SE3 / EP1: The School House reorder" at bounding box center [200, 127] width 241 height 121
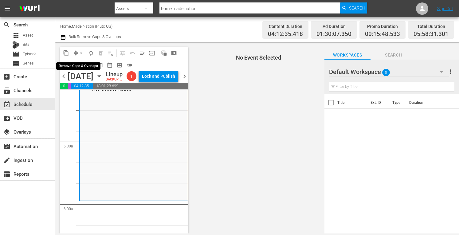
click at [82, 53] on span "arrow_drop_down" at bounding box center [81, 53] width 6 height 6
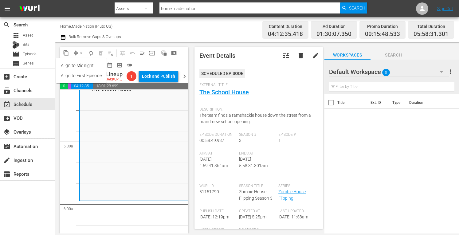
click at [77, 66] on li "Align to Midnight" at bounding box center [81, 66] width 51 height 10
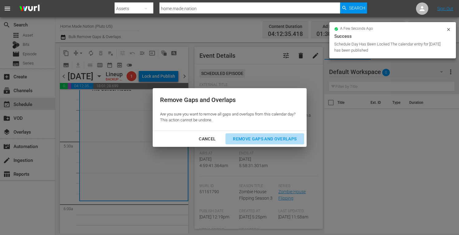
click at [259, 139] on div "Remove Gaps and Overlaps" at bounding box center [264, 139] width 73 height 8
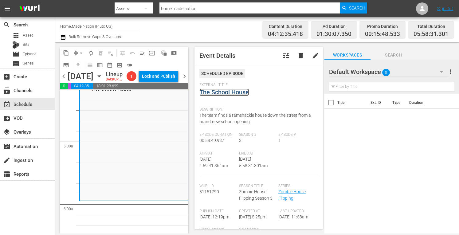
click at [219, 93] on link "The School House" at bounding box center [224, 92] width 49 height 7
click at [80, 53] on span "arrow_drop_down" at bounding box center [81, 53] width 6 height 6
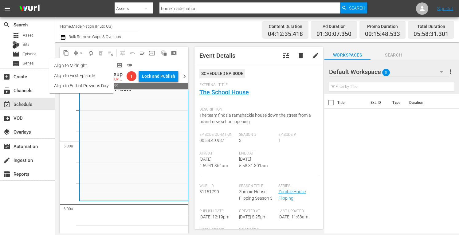
click at [71, 67] on li "Align to Midnight" at bounding box center [81, 66] width 65 height 10
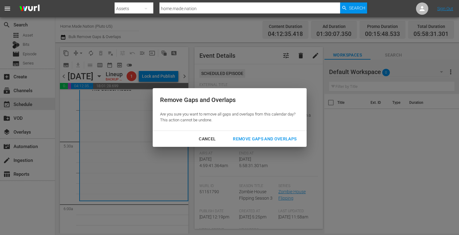
click at [246, 135] on button "Remove Gaps and Overlaps" at bounding box center [265, 138] width 78 height 11
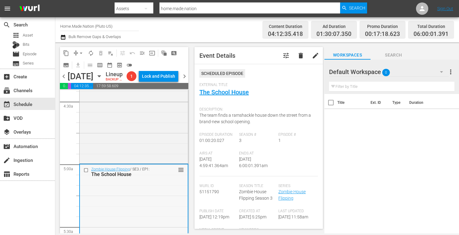
scroll to position [551, 0]
click at [101, 137] on div "Zombie House Flipping / SE5 / EP11: Orlando: Church Orlando: Church (aenetworks…" at bounding box center [134, 103] width 109 height 124
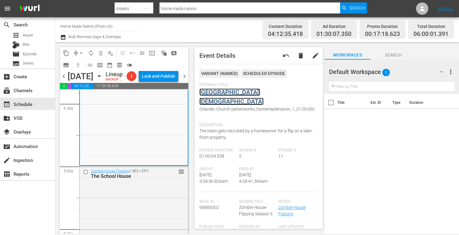
click at [216, 91] on link "Orlando: Church" at bounding box center [232, 97] width 64 height 17
click at [81, 55] on span "arrow_drop_down" at bounding box center [81, 53] width 6 height 6
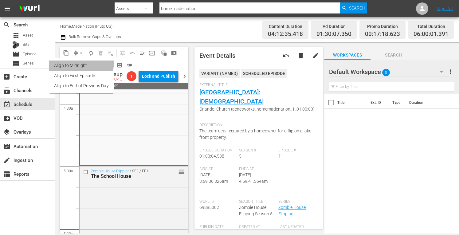
click at [69, 61] on li "Align to Midnight" at bounding box center [81, 66] width 65 height 10
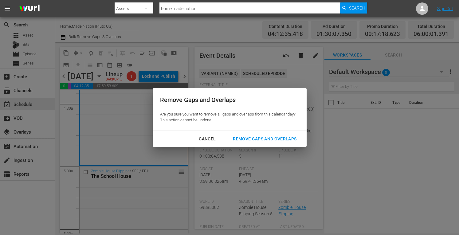
click at [240, 140] on div "Remove Gaps and Overlaps" at bounding box center [264, 139] width 73 height 8
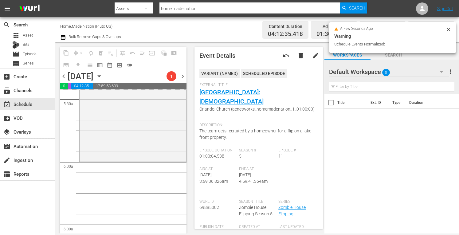
scroll to position [678, 0]
click at [119, 139] on div "Zombie House Flipping / SE3 / EP1: The School House reorder" at bounding box center [133, 100] width 107 height 124
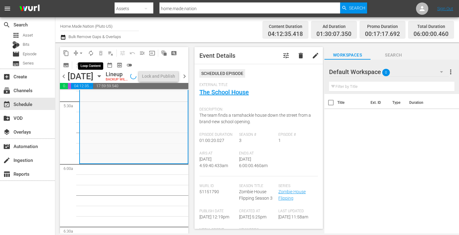
click at [89, 53] on span "autorenew_outlined" at bounding box center [91, 53] width 6 height 6
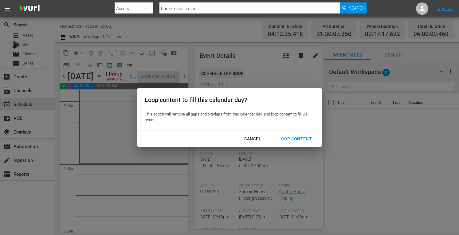
click at [293, 134] on button "Loop Content" at bounding box center [295, 138] width 48 height 11
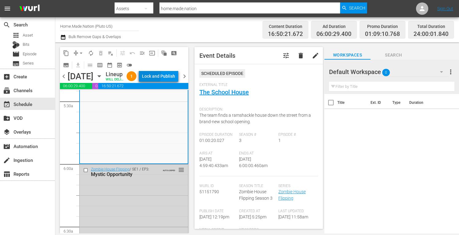
click at [162, 77] on div "Lock and Publish" at bounding box center [158, 76] width 33 height 11
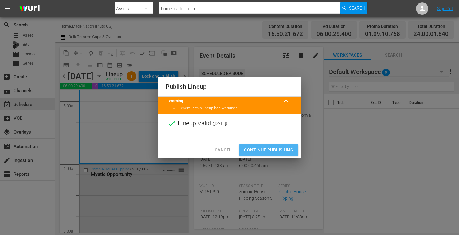
click at [254, 152] on span "Continue Publishing" at bounding box center [268, 150] width 49 height 8
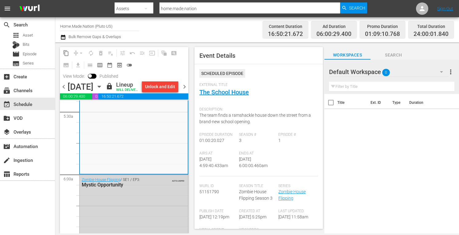
click at [87, 30] on div "Channel Title Home.Made.Nation (Pluto US)" at bounding box center [99, 26] width 79 height 15
click at [87, 28] on input "Home.Made.Nation (Pluto US)" at bounding box center [99, 26] width 79 height 15
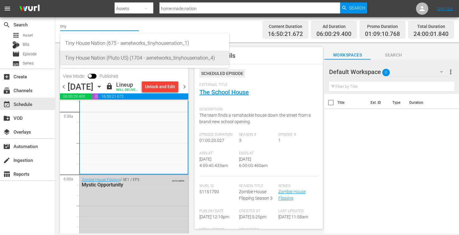
click at [116, 61] on div "Tiny House Nation (Pluto US) (1704 - aenetworks_tinyhousenation_4)" at bounding box center [144, 58] width 159 height 15
type input "Tiny House Nation (Pluto US) (1704 - aenetworks_tinyhousenation_4)"
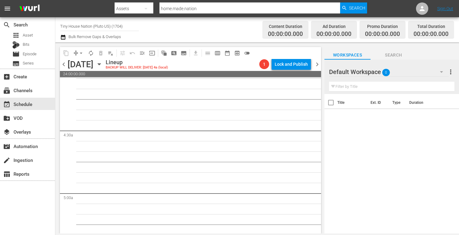
scroll to position [498, 0]
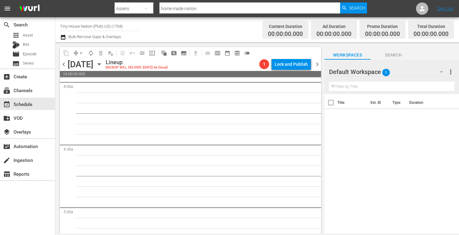
click at [101, 65] on icon "button" at bounding box center [99, 65] width 3 height 2
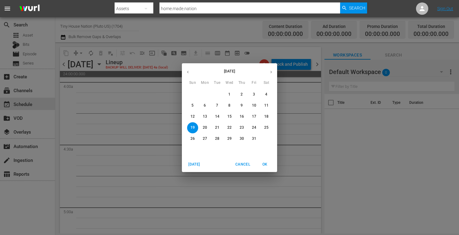
click at [205, 115] on p "13" at bounding box center [205, 116] width 4 height 5
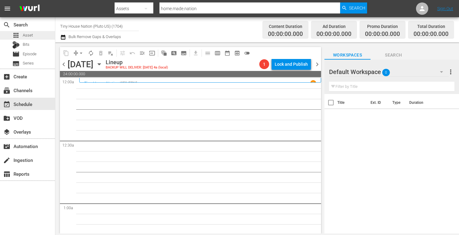
click at [24, 35] on span "Asset" at bounding box center [28, 35] width 10 height 6
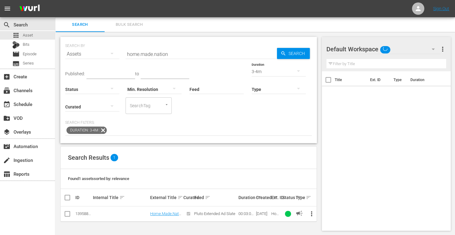
click at [136, 27] on span "Bulk Search" at bounding box center [129, 24] width 42 height 7
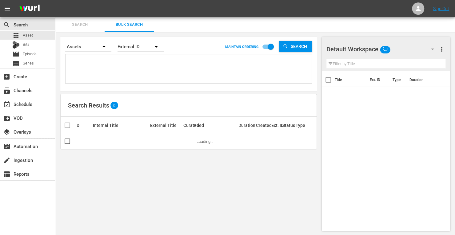
click at [125, 60] on textarea at bounding box center [189, 70] width 244 height 28
paste textarea "190487 171811 214810 171830 171833 190484"
type textarea "190487 171811 214810 171830 171833 190484"
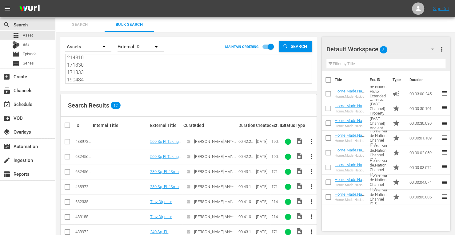
type textarea "190487 171811 214810 171830 171833 190484"
click at [336, 56] on div at bounding box center [348, 49] width 44 height 15
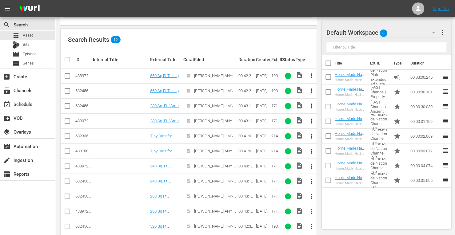
scroll to position [69, 0]
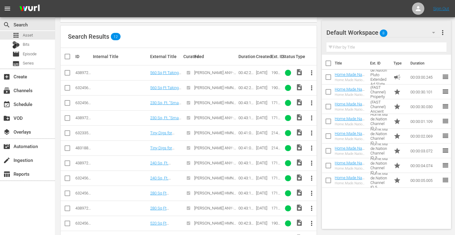
click at [68, 75] on input "checkbox" at bounding box center [67, 73] width 7 height 7
checkbox input "true"
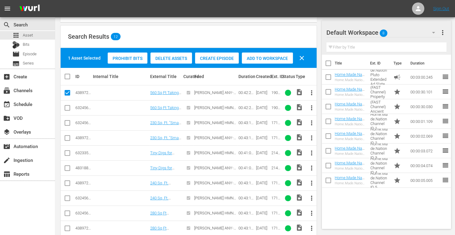
scroll to position [89, 0]
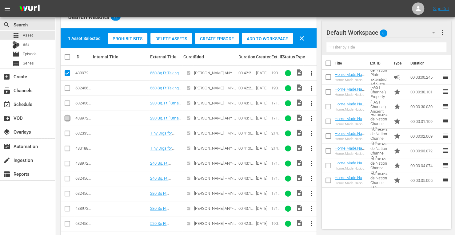
click at [66, 119] on input "checkbox" at bounding box center [67, 119] width 7 height 7
checkbox input "true"
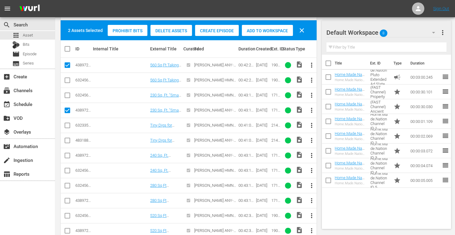
scroll to position [97, 0]
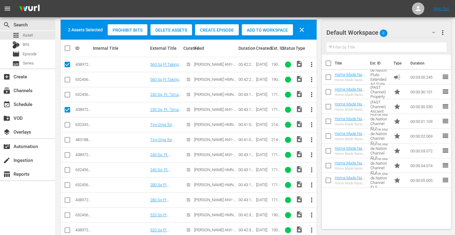
click at [65, 140] on input "checkbox" at bounding box center [67, 140] width 7 height 7
checkbox input "true"
click at [66, 155] on input "checkbox" at bounding box center [67, 155] width 7 height 7
checkbox input "true"
click at [66, 200] on input "checkbox" at bounding box center [67, 201] width 7 height 7
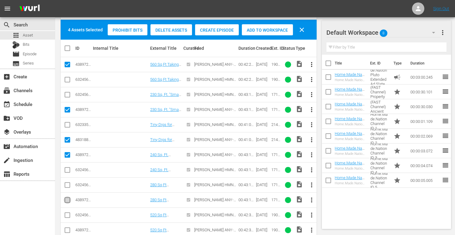
checkbox input "true"
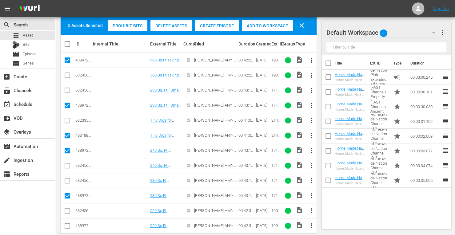
scroll to position [105, 0]
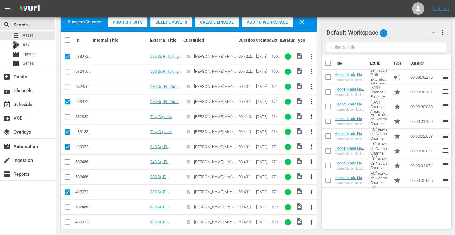
click at [65, 220] on input "checkbox" at bounding box center [67, 223] width 7 height 7
checkbox input "true"
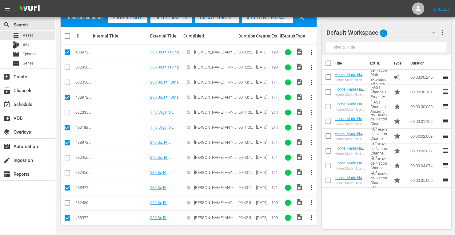
click at [258, 17] on nav "menu Sign Out" at bounding box center [227, 8] width 455 height 17
click at [256, 18] on span "Add to Workspace" at bounding box center [267, 17] width 51 height 5
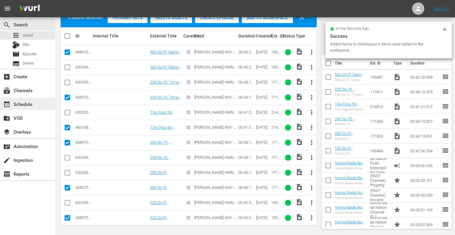
click at [24, 103] on div "event_available Schedule" at bounding box center [17, 104] width 34 height 6
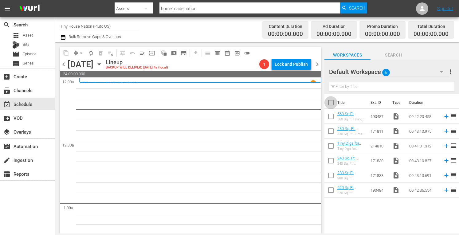
click at [330, 103] on input "checkbox" at bounding box center [331, 103] width 13 height 13
checkbox input "true"
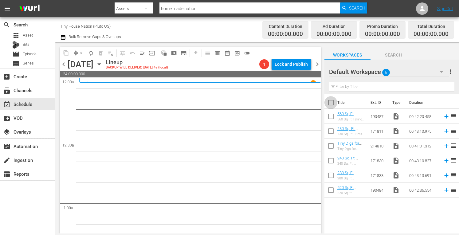
checkbox input "true"
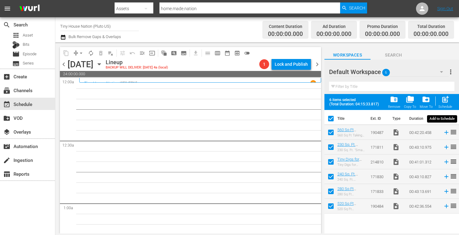
click at [447, 99] on span "post_add" at bounding box center [445, 99] width 8 height 8
checkbox input "false"
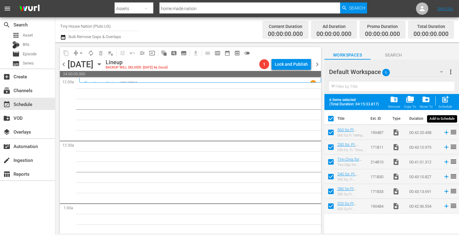
checkbox input "false"
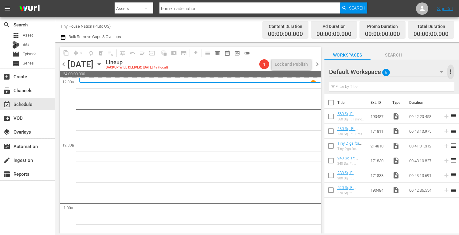
click at [451, 70] on span "more_vert" at bounding box center [450, 71] width 7 height 7
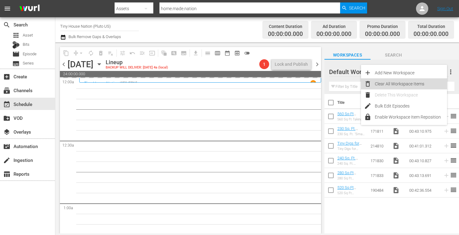
click at [405, 83] on div "Clear All Workspace Items" at bounding box center [411, 83] width 72 height 11
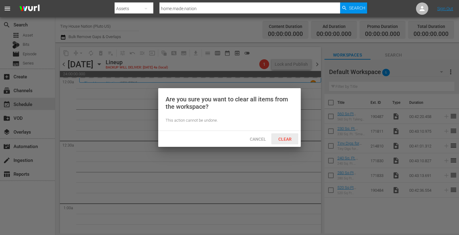
click at [287, 143] on div "Clear" at bounding box center [284, 138] width 27 height 11
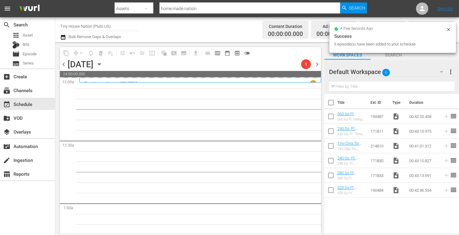
click at [317, 65] on span "chevron_right" at bounding box center [318, 65] width 8 height 8
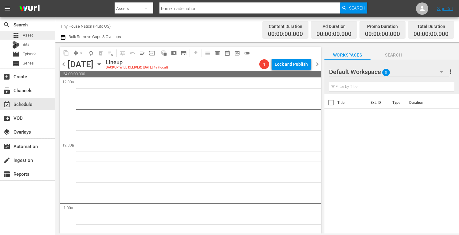
click at [30, 34] on span "Asset" at bounding box center [28, 35] width 10 height 6
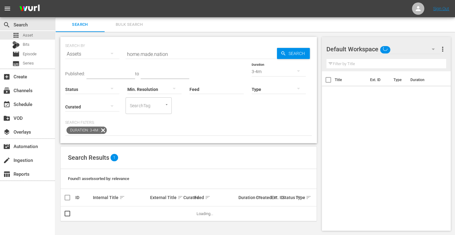
click at [131, 26] on span "Bulk Search" at bounding box center [129, 24] width 42 height 7
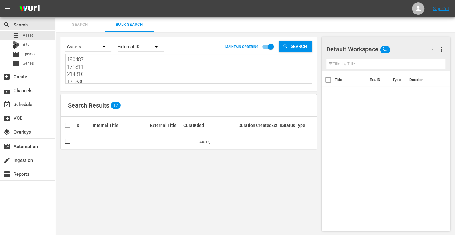
drag, startPoint x: 90, startPoint y: 81, endPoint x: 33, endPoint y: -8, distance: 106.4
click at [33, 0] on html "menu Sign Out search Search apps Asset Bits movie Episode subtitles Series add_…" at bounding box center [227, 117] width 455 height 235
type textarea "171833 190484"
drag, startPoint x: 86, startPoint y: 80, endPoint x: 46, endPoint y: 24, distance: 68.5
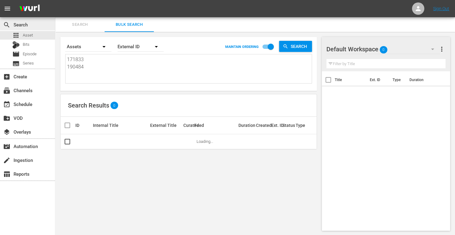
click at [55, 0] on div "search Search apps Asset Bits movie Episode subtitles Series add_box Create sub…" at bounding box center [254, 0] width 399 height 0
paste textarea "171821 171829 153652 179135 153737 214799"
type textarea "171821 171829 153652 179135 153737 214799"
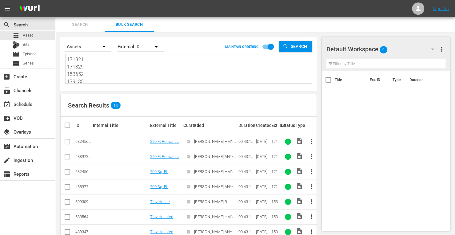
type textarea "171821 171829 153652 179135 153737 214799"
click at [65, 158] on input "checkbox" at bounding box center [67, 157] width 7 height 7
checkbox input "true"
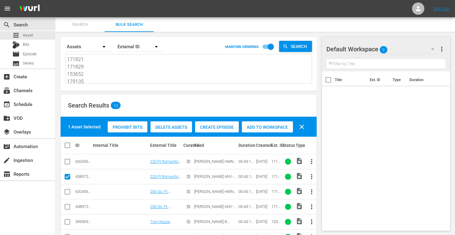
click at [68, 191] on input "checkbox" at bounding box center [67, 192] width 7 height 7
click at [65, 192] on input "checkbox" at bounding box center [67, 192] width 7 height 7
checkbox input "false"
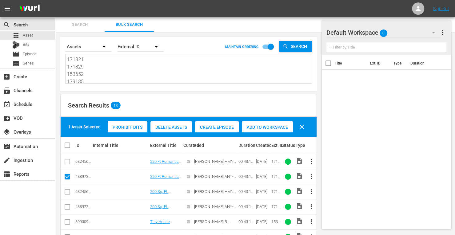
scroll to position [34, 0]
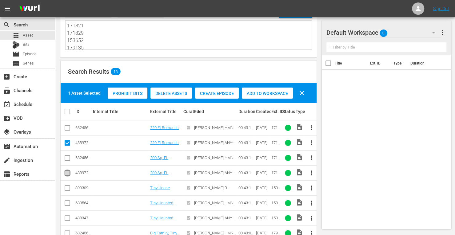
click at [66, 171] on input "checkbox" at bounding box center [67, 174] width 7 height 7
checkbox input "true"
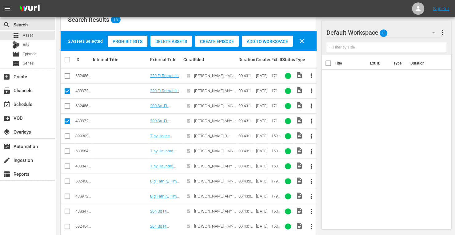
scroll to position [89, 0]
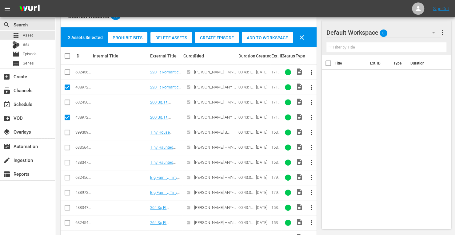
click at [65, 162] on input "checkbox" at bounding box center [67, 163] width 7 height 7
checkbox input "true"
click at [66, 193] on input "checkbox" at bounding box center [67, 193] width 7 height 7
checkbox input "true"
click at [67, 207] on input "checkbox" at bounding box center [67, 208] width 7 height 7
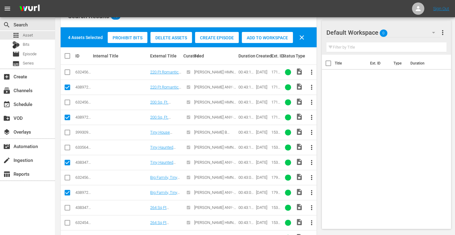
checkbox input "true"
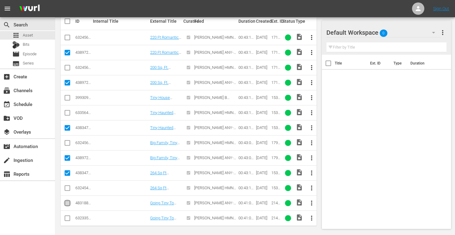
click at [70, 202] on input "checkbox" at bounding box center [67, 204] width 7 height 7
checkbox input "true"
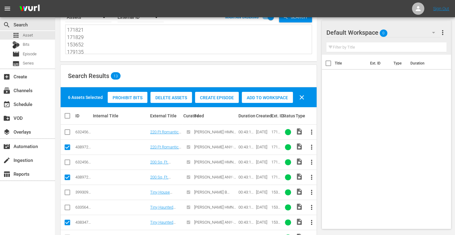
scroll to position [20, 0]
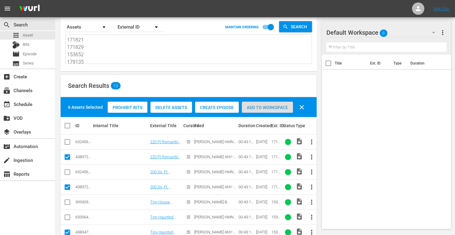
click at [253, 108] on span "Add to Workspace" at bounding box center [267, 107] width 51 height 5
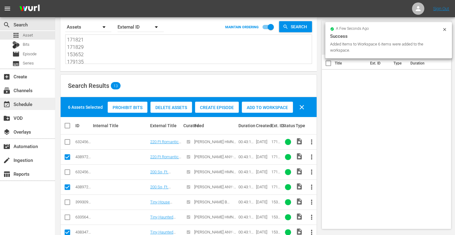
click at [26, 103] on div "event_available Schedule" at bounding box center [17, 104] width 34 height 6
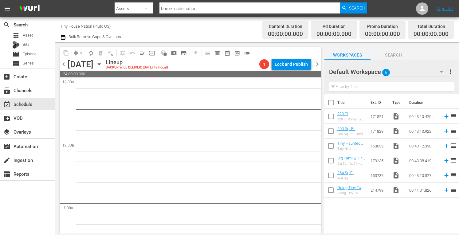
click at [327, 104] on input "checkbox" at bounding box center [331, 103] width 13 height 13
checkbox input "true"
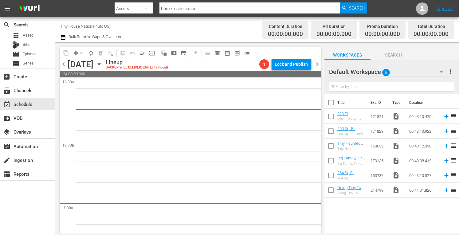
checkbox input "true"
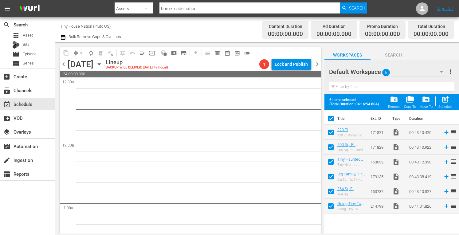
click at [443, 101] on span "post_add" at bounding box center [445, 99] width 8 height 8
checkbox input "false"
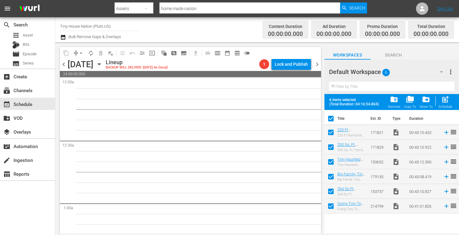
checkbox input "false"
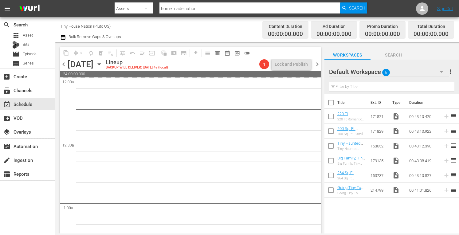
click at [450, 72] on span "more_vert" at bounding box center [450, 71] width 7 height 7
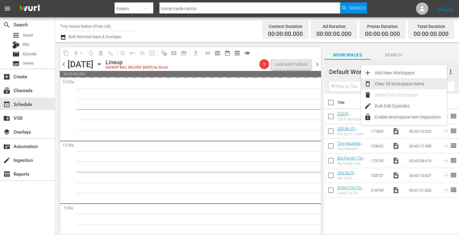
click at [395, 86] on div "Clear All Workspace Items" at bounding box center [411, 83] width 72 height 11
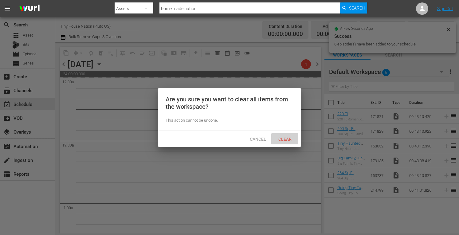
click at [292, 137] on span "Clear" at bounding box center [285, 139] width 23 height 5
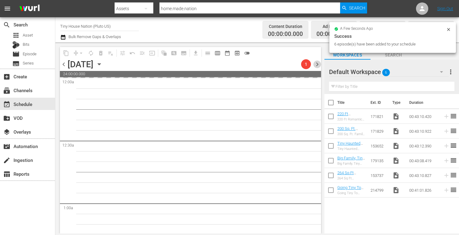
click at [318, 64] on span "chevron_right" at bounding box center [318, 65] width 8 height 8
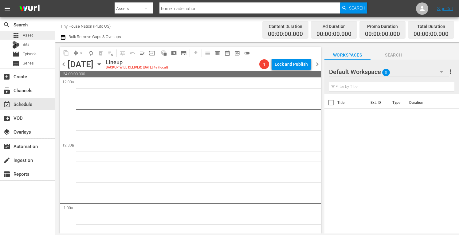
click at [32, 34] on span "Asset" at bounding box center [28, 35] width 10 height 6
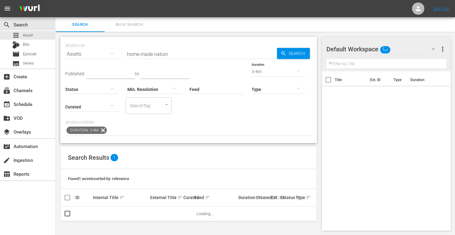
click at [125, 25] on span "Bulk Search" at bounding box center [129, 24] width 42 height 7
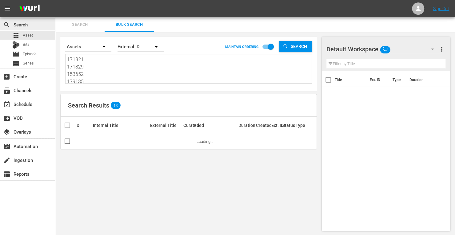
drag, startPoint x: 88, startPoint y: 82, endPoint x: 32, endPoint y: 18, distance: 84.8
click at [55, 0] on div "search Search apps Asset Bits movie Episode subtitles Series add_box Create sub…" at bounding box center [254, 0] width 399 height 0
type textarea "153737 214799"
drag, startPoint x: 88, startPoint y: 78, endPoint x: 34, endPoint y: 19, distance: 79.4
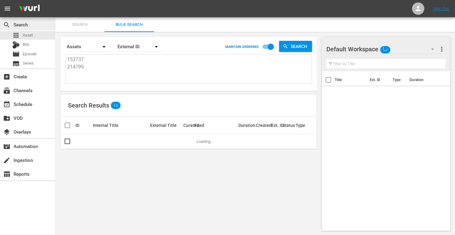
click at [55, 0] on div "search Search apps Asset Bits movie Episode subtitles Series add_box Create sub…" at bounding box center [254, 0] width 399 height 0
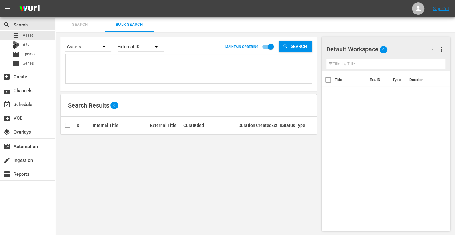
click at [96, 59] on textarea at bounding box center [189, 70] width 244 height 28
paste textarea "166406 166409 166416 166410 166411 166408 166414 166404 166418 166413 166415 17…"
type textarea "166406 166409 166416 166410 166411 166408 166414 166404 166418 166413 166415 17…"
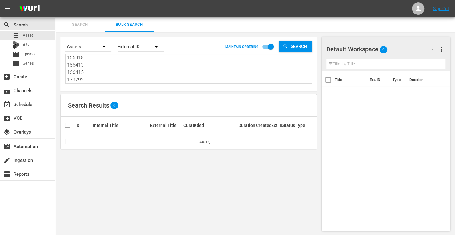
type textarea "166406 166409 166416 166410 166411 166408 166414 166404 166418 166413 166415 17…"
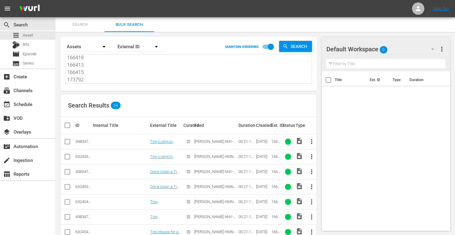
click at [67, 144] on input "checkbox" at bounding box center [67, 142] width 7 height 7
checkbox input "true"
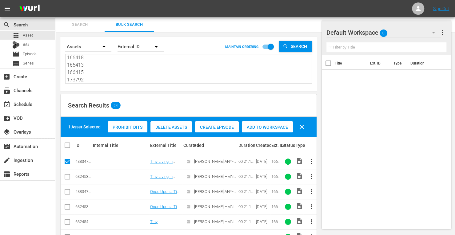
scroll to position [37, 0]
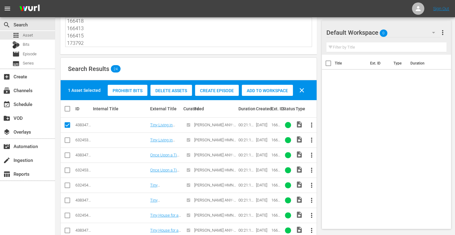
click at [66, 154] on input "checkbox" at bounding box center [67, 156] width 7 height 7
checkbox input "true"
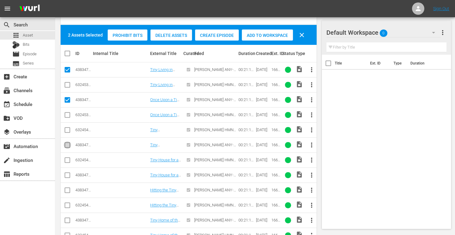
click at [68, 144] on input "checkbox" at bounding box center [67, 146] width 7 height 7
checkbox input "true"
click at [66, 174] on input "checkbox" at bounding box center [67, 176] width 7 height 7
checkbox input "true"
click at [71, 192] on td at bounding box center [68, 190] width 14 height 15
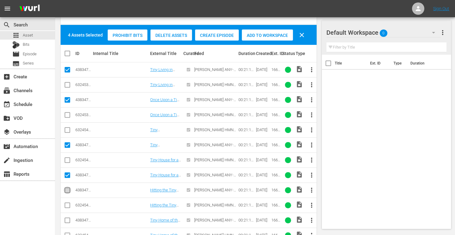
click at [69, 191] on input "checkbox" at bounding box center [67, 191] width 7 height 7
checkbox input "true"
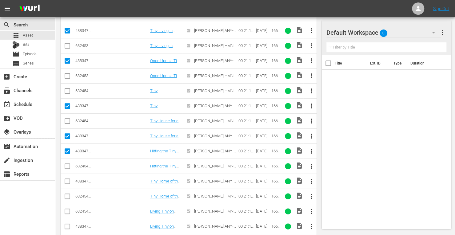
scroll to position [131, 0]
click at [67, 179] on input "checkbox" at bounding box center [67, 182] width 7 height 7
checkbox input "true"
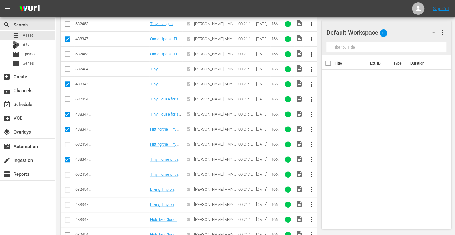
scroll to position [153, 0]
click at [66, 202] on input "checkbox" at bounding box center [67, 205] width 7 height 7
checkbox input "true"
click at [67, 222] on input "checkbox" at bounding box center [67, 220] width 7 height 7
checkbox input "true"
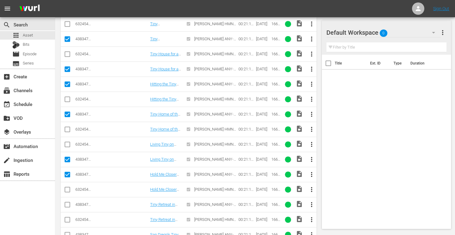
scroll to position [203, 0]
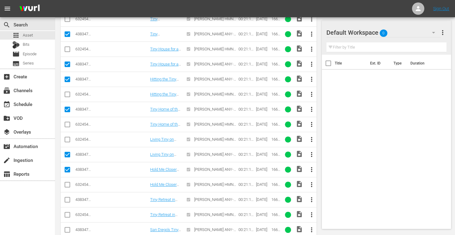
click at [67, 197] on input "checkbox" at bounding box center [67, 200] width 7 height 7
checkbox input "true"
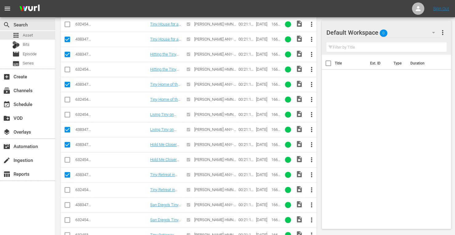
scroll to position [228, 0]
click at [66, 202] on input "checkbox" at bounding box center [67, 205] width 7 height 7
checkbox input "true"
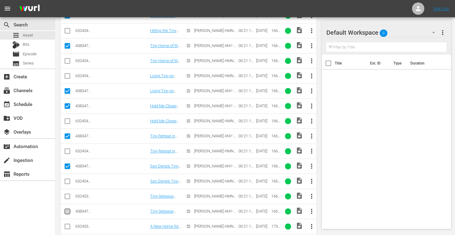
click at [67, 210] on input "checkbox" at bounding box center [67, 212] width 7 height 7
checkbox input "true"
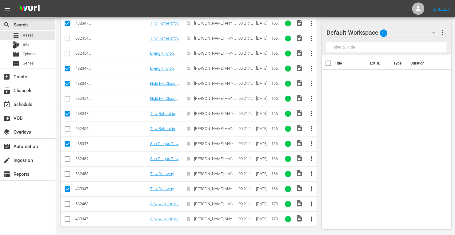
click at [67, 217] on input "checkbox" at bounding box center [67, 220] width 7 height 7
checkbox input "true"
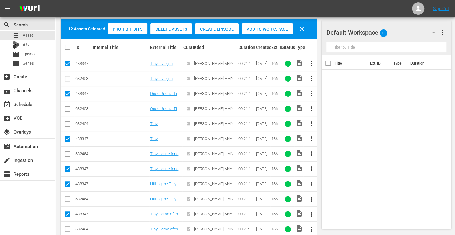
scroll to position [58, 0]
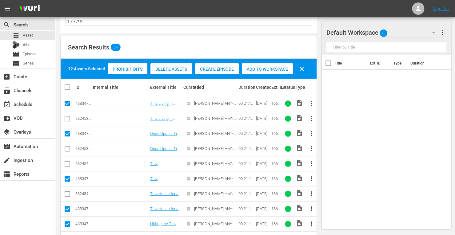
click at [263, 69] on span "Add to Workspace" at bounding box center [267, 69] width 51 height 5
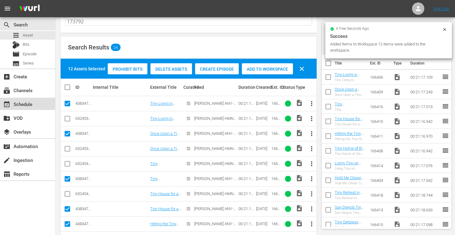
click at [34, 102] on div "event_available Schedule" at bounding box center [27, 104] width 55 height 12
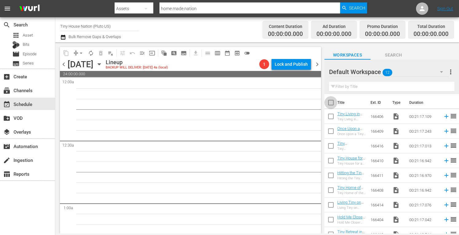
click at [332, 104] on input "checkbox" at bounding box center [331, 103] width 13 height 13
checkbox input "true"
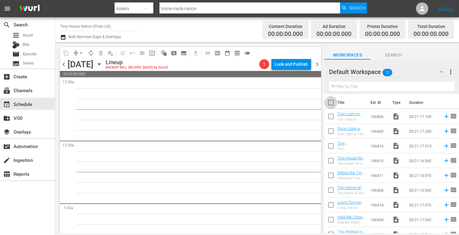
checkbox input "true"
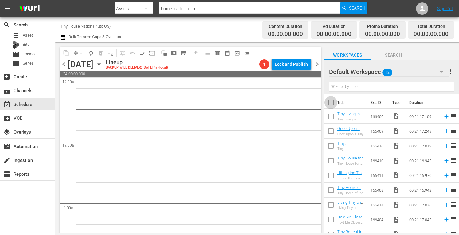
checkbox input "true"
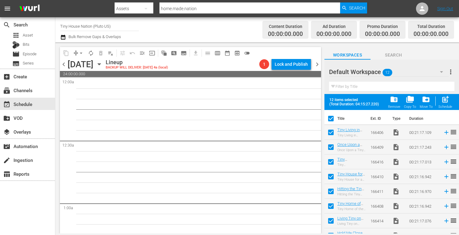
click at [444, 97] on span "post_add" at bounding box center [445, 99] width 8 height 8
checkbox input "false"
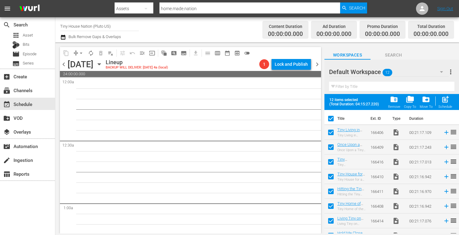
checkbox input "false"
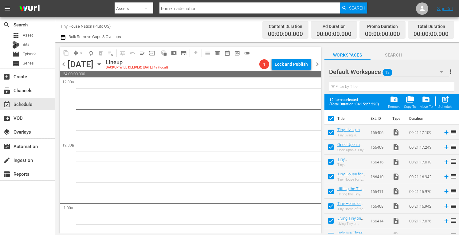
checkbox input "false"
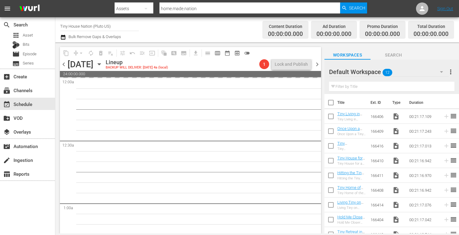
click at [453, 69] on span "more_vert" at bounding box center [450, 71] width 7 height 7
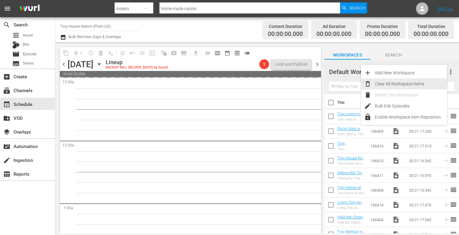
click at [410, 84] on div "Clear All Workspace Items" at bounding box center [411, 83] width 72 height 11
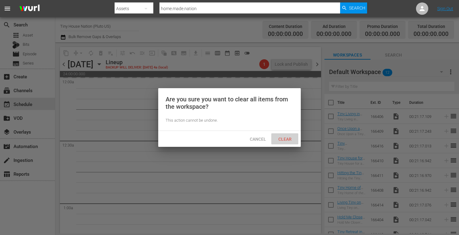
click at [287, 137] on span "Clear" at bounding box center [285, 139] width 23 height 5
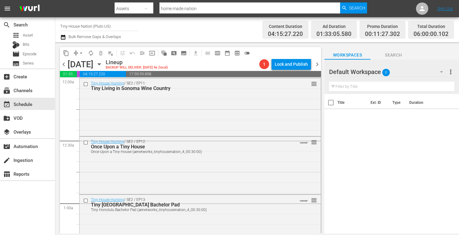
click at [318, 62] on span "chevron_right" at bounding box center [318, 65] width 8 height 8
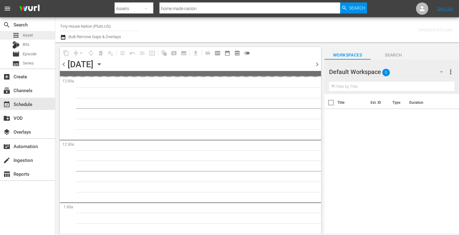
click at [29, 37] on span "Asset" at bounding box center [28, 35] width 10 height 6
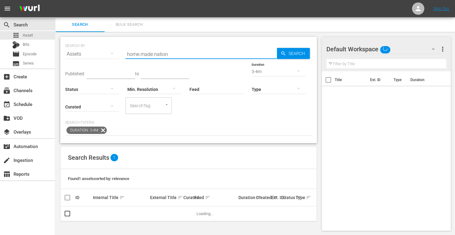
drag, startPoint x: 172, startPoint y: 52, endPoint x: 116, endPoint y: 38, distance: 57.7
click at [116, 38] on div "SEARCH BY Search By Assets Search ID, Title, Description, Keywords, or Category…" at bounding box center [188, 90] width 256 height 106
click at [127, 24] on span "Bulk Search" at bounding box center [129, 24] width 42 height 7
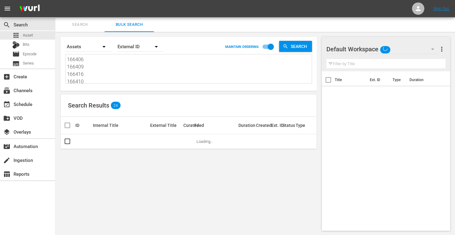
drag, startPoint x: 102, startPoint y: 81, endPoint x: 30, endPoint y: -9, distance: 115.9
click at [30, 0] on html "menu Sign Out search Search apps Asset Bits movie Episode subtitles Series add_…" at bounding box center [227, 117] width 455 height 235
type textarea "166411 166408 166414 166404 166418 166413 166415 173792"
drag, startPoint x: 87, startPoint y: 81, endPoint x: 22, endPoint y: 19, distance: 89.2
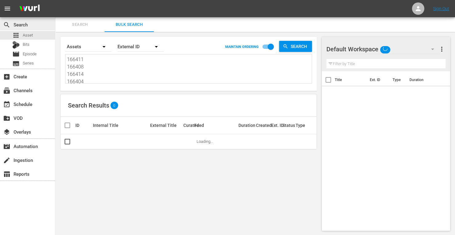
click at [55, 0] on div "search Search apps Asset Bits movie Episode subtitles Series add_box Create sub…" at bounding box center [254, 0] width 399 height 0
type textarea "166404 166418 166413 166415 173792"
drag, startPoint x: 85, startPoint y: 82, endPoint x: 41, endPoint y: 26, distance: 71.3
click at [55, 0] on div "search Search apps Asset Bits movie Episode subtitles Series add_box Create sub…" at bounding box center [254, 0] width 399 height 0
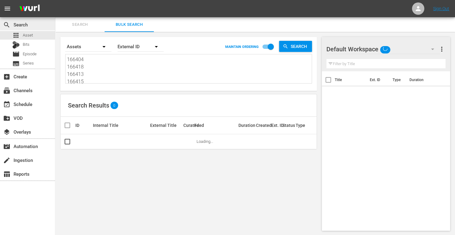
type textarea "166415 173792"
drag, startPoint x: 90, startPoint y: 78, endPoint x: 52, endPoint y: 35, distance: 58.1
click at [55, 0] on div "search Search apps Asset Bits movie Episode subtitles Series add_box Create sub…" at bounding box center [254, 0] width 399 height 0
paste textarea "161955 160624 214800 190474 190475 161959"
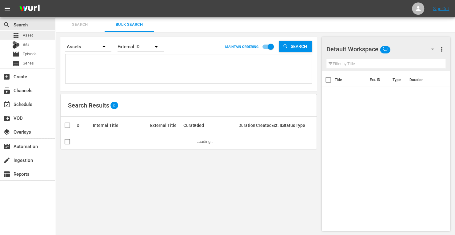
type textarea "161955 160624 214800 190474 190475 161959"
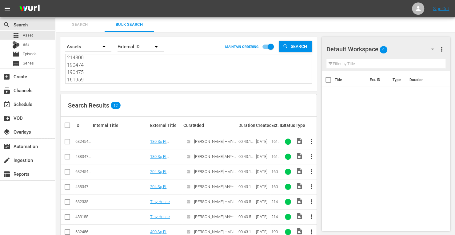
type textarea "161955 160624 214800 190474 190475 161959"
click at [68, 158] on input "checkbox" at bounding box center [67, 157] width 7 height 7
checkbox input "true"
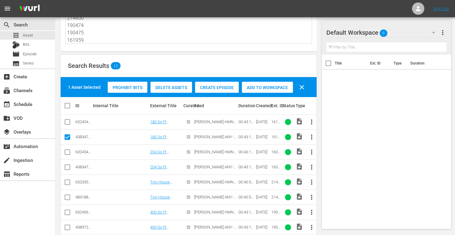
scroll to position [40, 0]
click at [69, 164] on input "checkbox" at bounding box center [67, 167] width 7 height 7
checkbox input "true"
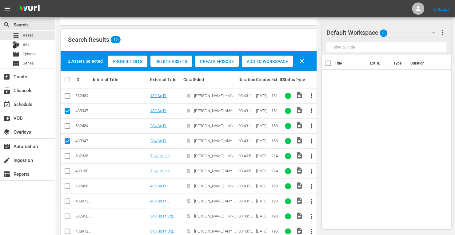
scroll to position [68, 0]
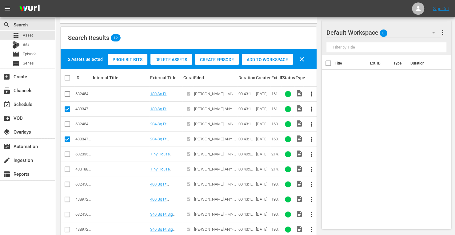
click at [65, 168] on input "checkbox" at bounding box center [67, 170] width 7 height 7
checkbox input "true"
click at [68, 198] on input "checkbox" at bounding box center [67, 200] width 7 height 7
checkbox input "true"
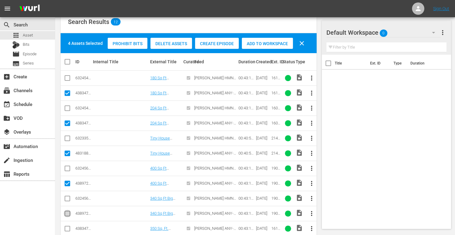
click at [67, 213] on input "checkbox" at bounding box center [67, 214] width 7 height 7
checkbox input "true"
click at [66, 227] on input "checkbox" at bounding box center [67, 229] width 7 height 7
checkbox input "true"
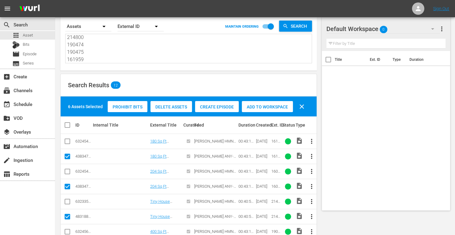
scroll to position [0, 0]
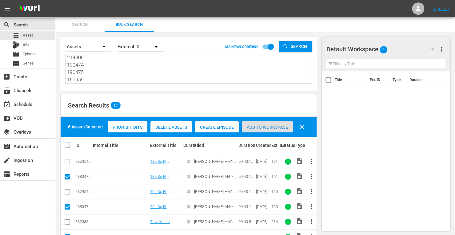
click at [250, 125] on span "Add to Workspace" at bounding box center [267, 127] width 51 height 5
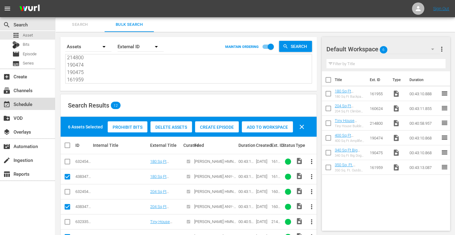
click at [31, 105] on div "event_available Schedule" at bounding box center [17, 104] width 34 height 6
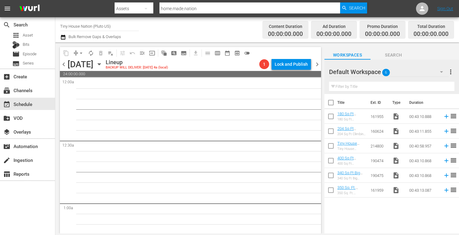
click at [331, 101] on input "checkbox" at bounding box center [331, 103] width 13 height 13
checkbox input "true"
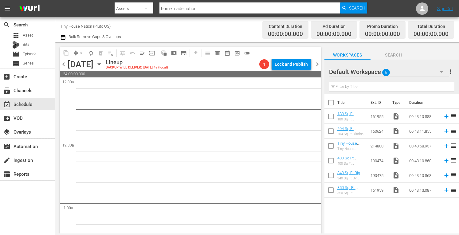
checkbox input "true"
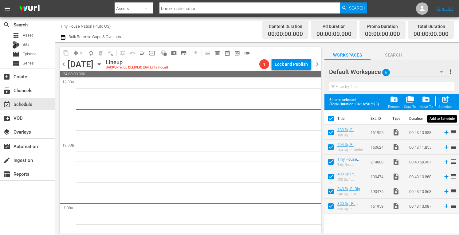
click at [446, 98] on span "post_add" at bounding box center [445, 99] width 8 height 8
checkbox input "false"
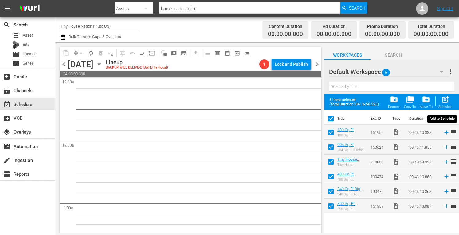
checkbox input "false"
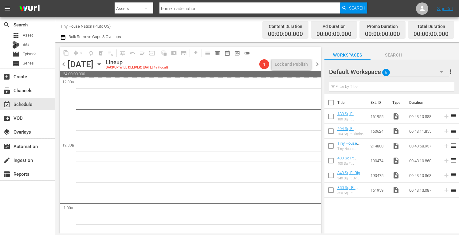
click at [449, 76] on span "more_vert" at bounding box center [450, 71] width 7 height 7
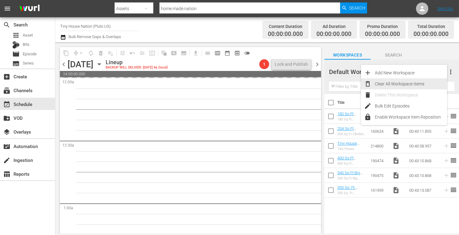
click at [413, 81] on div "Clear All Workspace Items" at bounding box center [411, 83] width 72 height 11
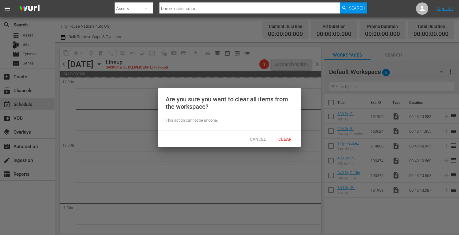
click at [290, 140] on span "Clear" at bounding box center [285, 139] width 23 height 5
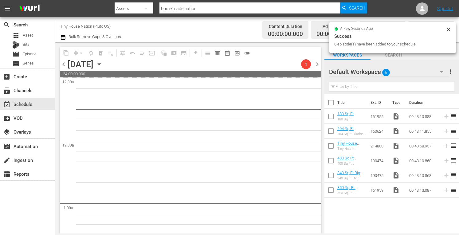
click at [319, 65] on span "chevron_right" at bounding box center [318, 65] width 8 height 8
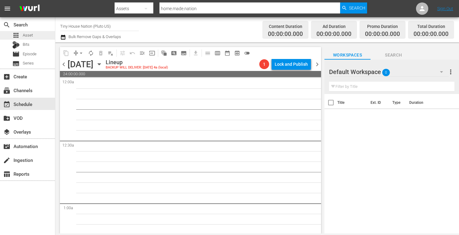
click at [33, 34] on div "apps Asset" at bounding box center [27, 35] width 55 height 9
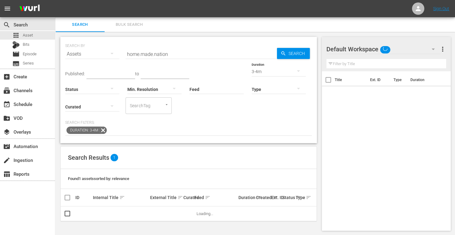
click at [125, 24] on span "Bulk Search" at bounding box center [129, 24] width 42 height 7
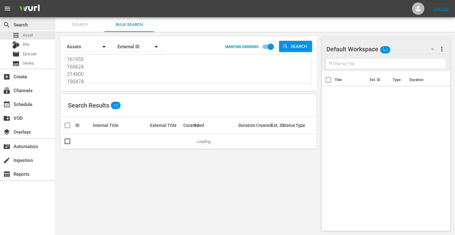
drag, startPoint x: 88, startPoint y: 79, endPoint x: 43, endPoint y: 23, distance: 71.2
click at [55, 0] on div "search Search apps Asset Bits movie Episode subtitles Series add_box Create sub…" at bounding box center [254, 0] width 399 height 0
type textarea "190475 161959"
drag, startPoint x: 89, startPoint y: 82, endPoint x: 44, endPoint y: 37, distance: 63.3
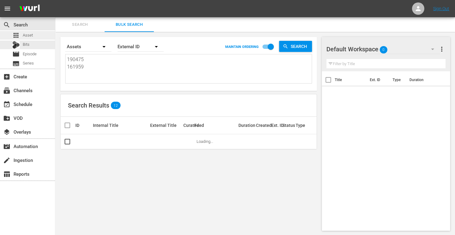
click at [55, 0] on div "search Search apps Asset Bits movie Episode subtitles Series add_box Create sub…" at bounding box center [254, 0] width 399 height 0
paste textarea "171832 171827 214807 161950 171828 161952"
type textarea "171832 171827 214807 161950 171828 161952"
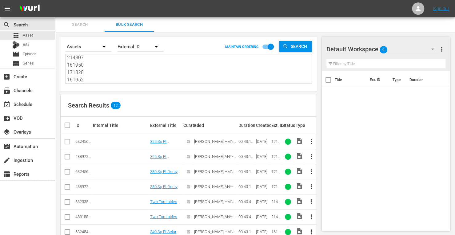
type textarea "171832 171827 214807 161950 171828 161952"
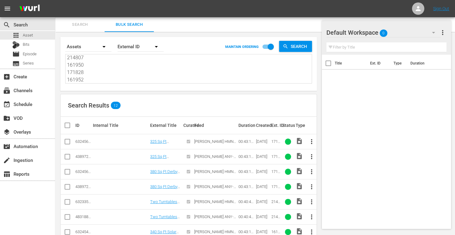
scroll to position [52, 0]
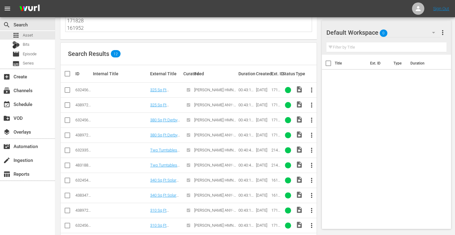
click at [66, 105] on input "checkbox" at bounding box center [67, 106] width 7 height 7
checkbox input "true"
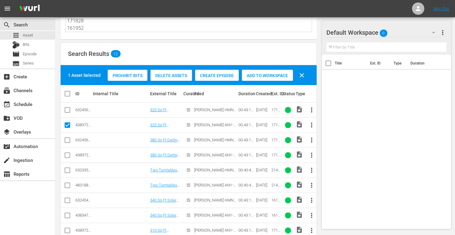
scroll to position [71, 0]
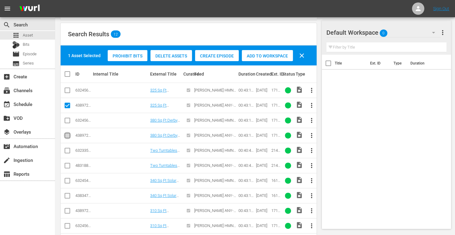
click at [69, 136] on input "checkbox" at bounding box center [67, 136] width 7 height 7
checkbox input "true"
click at [69, 165] on input "checkbox" at bounding box center [67, 166] width 7 height 7
checkbox input "true"
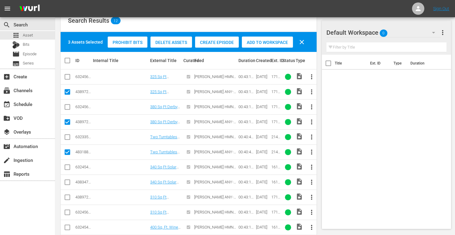
scroll to position [85, 0]
click at [67, 182] on input "checkbox" at bounding box center [67, 183] width 7 height 7
checkbox input "true"
click at [68, 195] on input "checkbox" at bounding box center [67, 198] width 7 height 7
checkbox input "true"
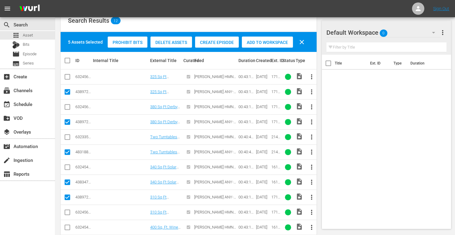
scroll to position [109, 0]
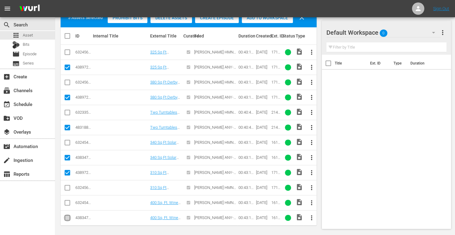
click at [65, 215] on input "checkbox" at bounding box center [67, 218] width 7 height 7
checkbox input "true"
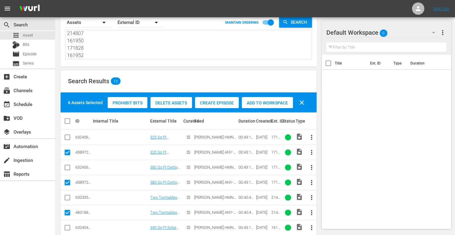
scroll to position [23, 0]
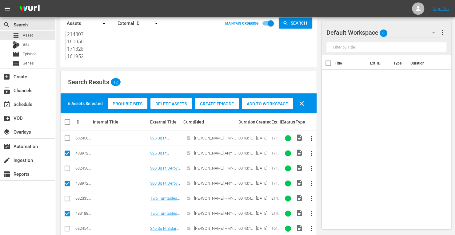
click at [270, 102] on span "Add to Workspace" at bounding box center [267, 103] width 51 height 5
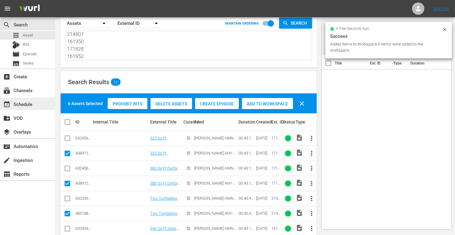
click at [31, 106] on div "event_available Schedule" at bounding box center [17, 104] width 34 height 6
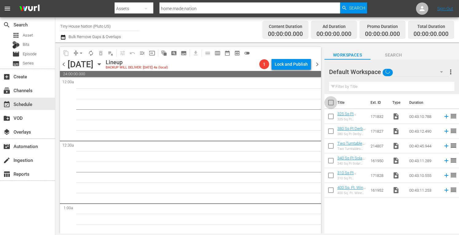
click at [331, 101] on input "checkbox" at bounding box center [331, 103] width 13 height 13
checkbox input "true"
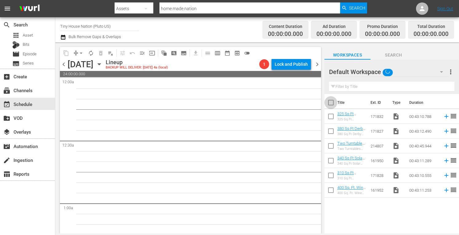
checkbox input "true"
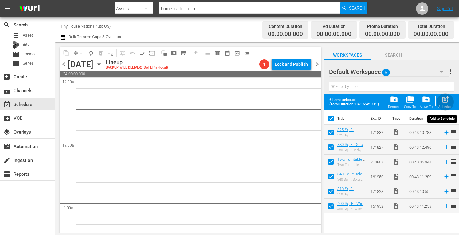
click at [444, 99] on span "post_add" at bounding box center [445, 99] width 8 height 8
checkbox input "false"
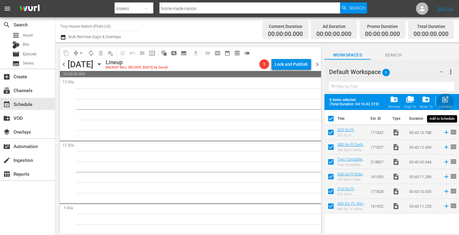
checkbox input "false"
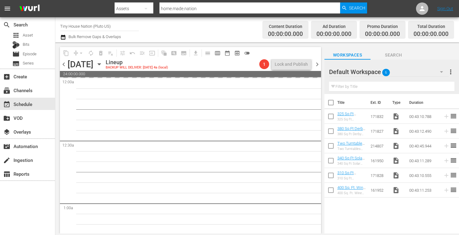
click at [451, 67] on button "more_vert" at bounding box center [450, 72] width 7 height 15
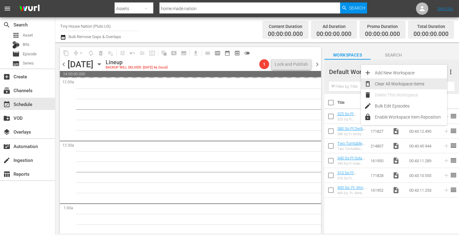
click at [395, 85] on div "Clear All Workspace Items" at bounding box center [411, 83] width 72 height 11
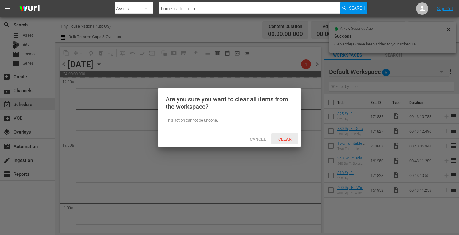
click at [282, 141] on span "Clear" at bounding box center [285, 139] width 23 height 5
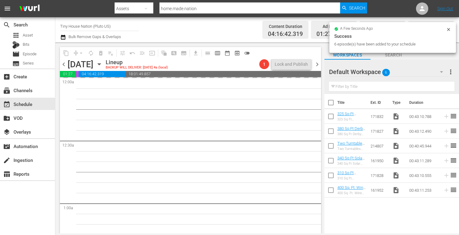
click at [319, 65] on span "chevron_right" at bounding box center [318, 65] width 8 height 8
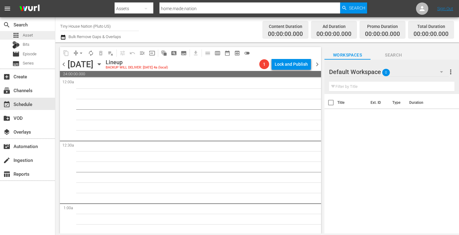
click at [35, 36] on div "apps Asset" at bounding box center [27, 35] width 55 height 9
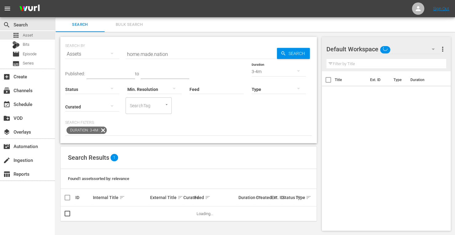
click at [133, 25] on span "Bulk Search" at bounding box center [129, 24] width 42 height 7
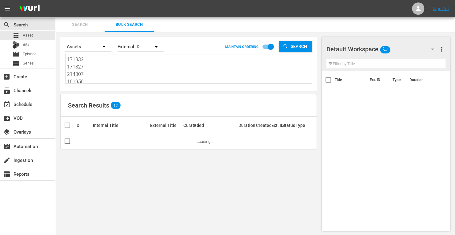
drag, startPoint x: 92, startPoint y: 80, endPoint x: 14, endPoint y: -13, distance: 121.6
click at [14, 0] on html "menu Sign Out search Search apps Asset Bits movie Episode subtitles Series add_…" at bounding box center [227, 117] width 455 height 235
type textarea "171828 161952"
drag, startPoint x: 94, startPoint y: 81, endPoint x: 44, endPoint y: 19, distance: 79.7
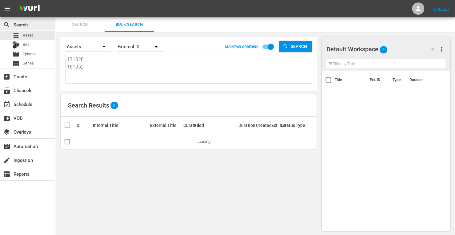
click at [55, 0] on div "search Search apps Asset Bits movie Episode subtitles Series add_box Create sub…" at bounding box center [254, 0] width 399 height 0
paste textarea "166417 166412 166419 173795 166399 173797 173793 173794 166420 173796 173801 17…"
type textarea "166417 166412 166419 173795 166399 173797 173793 173794 166420 173796 173801 17…"
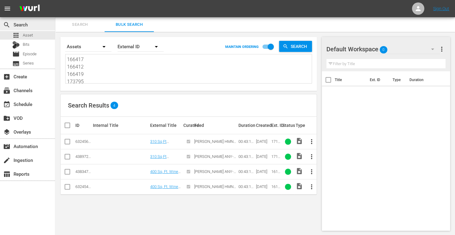
scroll to position [0, 0]
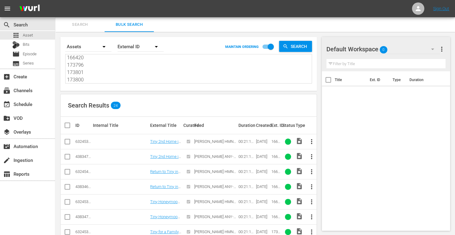
type textarea "166417 166412 166419 173795 166399 173797 173793 173794 166420 173796 173801 17…"
click at [66, 156] on input "checkbox" at bounding box center [67, 157] width 7 height 7
checkbox input "true"
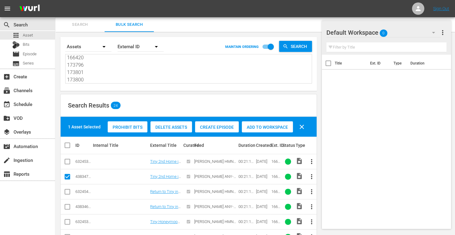
scroll to position [60, 0]
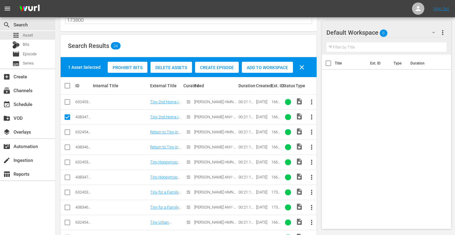
click at [69, 148] on input "checkbox" at bounding box center [67, 148] width 7 height 7
checkbox input "true"
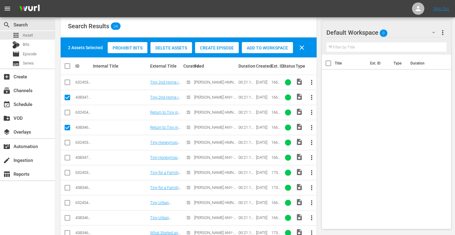
scroll to position [80, 0]
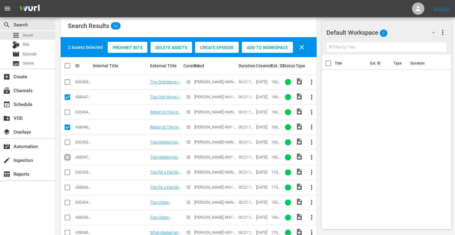
click at [67, 156] on input "checkbox" at bounding box center [67, 158] width 7 height 7
checkbox input "true"
click at [65, 187] on input "checkbox" at bounding box center [67, 188] width 7 height 7
checkbox input "true"
click at [65, 218] on input "checkbox" at bounding box center [67, 218] width 7 height 7
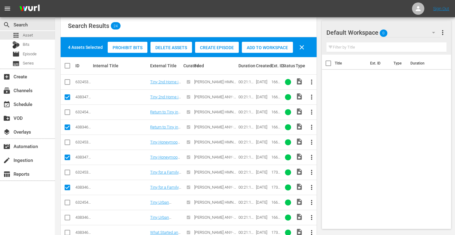
checkbox input "true"
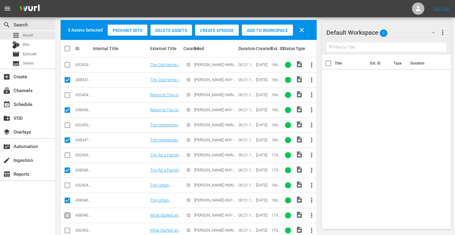
click at [67, 213] on input "checkbox" at bounding box center [67, 216] width 7 height 7
checkbox input "true"
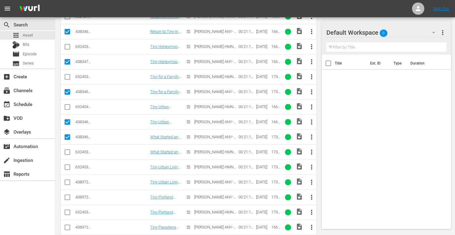
scroll to position [176, 0]
click at [69, 182] on input "checkbox" at bounding box center [67, 183] width 7 height 7
checkbox input "true"
click at [66, 195] on input "checkbox" at bounding box center [67, 198] width 7 height 7
checkbox input "true"
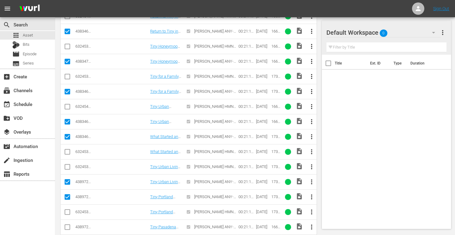
scroll to position [195, 0]
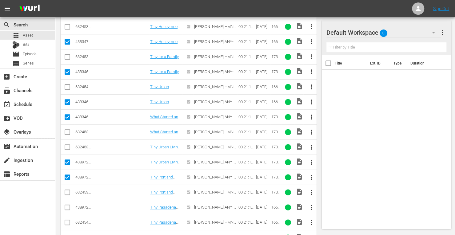
click at [68, 207] on input "checkbox" at bounding box center [67, 208] width 7 height 7
checkbox input "true"
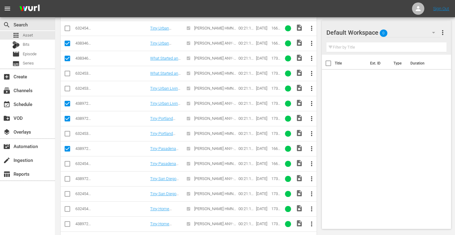
scroll to position [254, 0]
click at [67, 177] on input "checkbox" at bounding box center [67, 179] width 7 height 7
checkbox input "true"
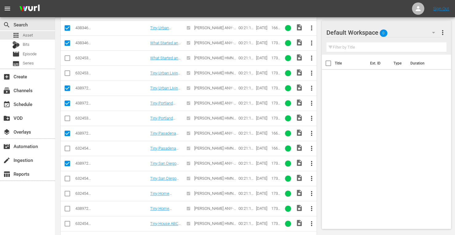
click at [66, 208] on input "checkbox" at bounding box center [67, 209] width 7 height 7
checkbox input "true"
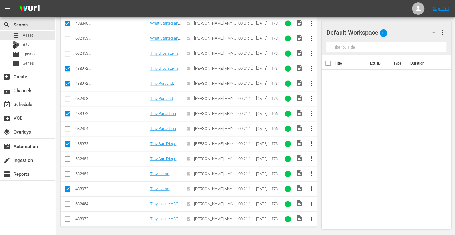
click at [65, 219] on input "checkbox" at bounding box center [67, 220] width 7 height 7
checkbox input "true"
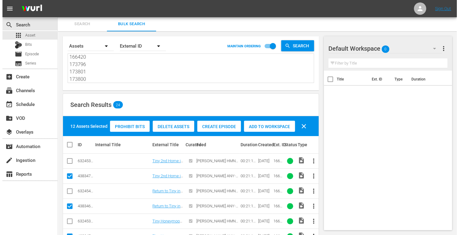
scroll to position [0, 0]
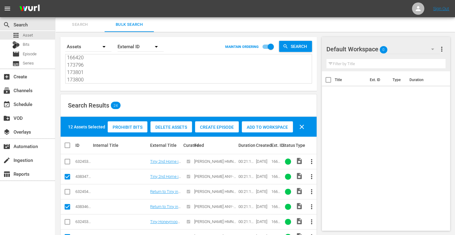
click at [266, 127] on span "Add to Workspace" at bounding box center [267, 127] width 51 height 5
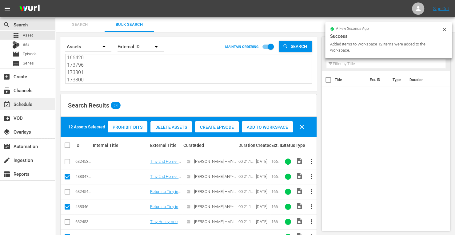
click at [14, 104] on div "event_available Schedule" at bounding box center [17, 104] width 34 height 6
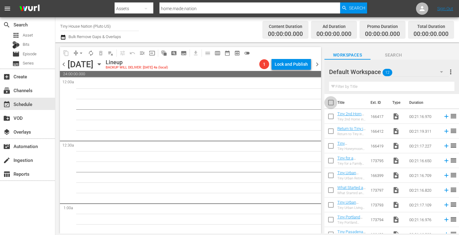
click at [331, 103] on input "checkbox" at bounding box center [331, 103] width 13 height 13
checkbox input "true"
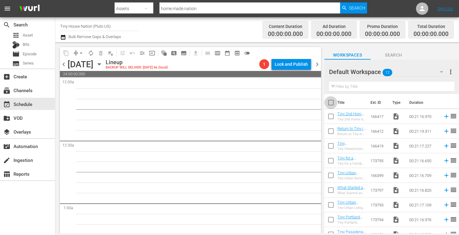
checkbox input "true"
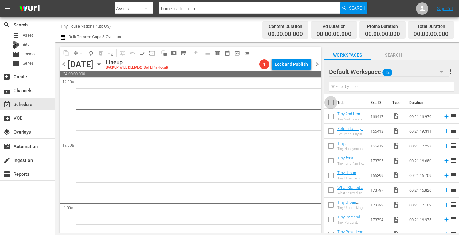
checkbox input "true"
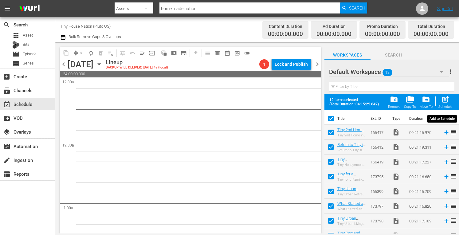
click at [446, 102] on span "post_add" at bounding box center [445, 99] width 8 height 8
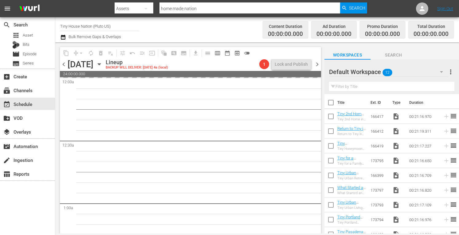
checkbox input "false"
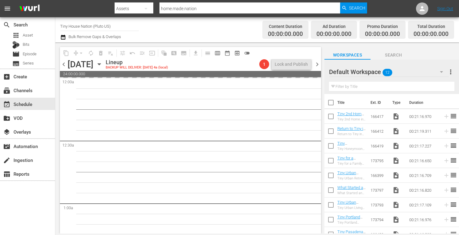
checkbox input "false"
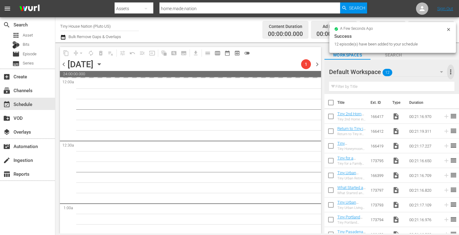
click at [450, 72] on span "more_vert" at bounding box center [450, 71] width 7 height 7
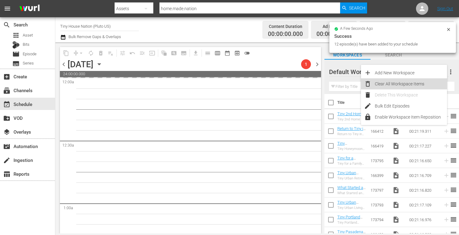
click at [408, 84] on div "Clear All Workspace Items" at bounding box center [411, 83] width 72 height 11
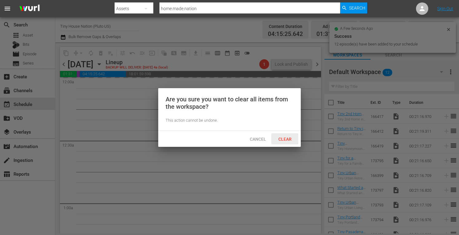
click at [286, 139] on span "Clear" at bounding box center [285, 139] width 23 height 5
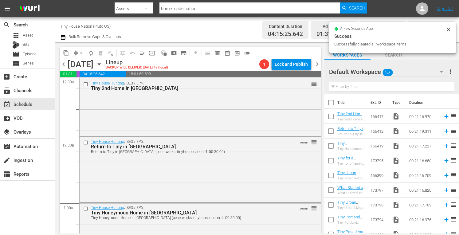
click at [317, 64] on span "chevron_right" at bounding box center [318, 65] width 8 height 8
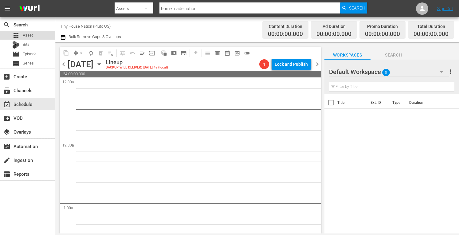
click at [38, 35] on div "apps Asset" at bounding box center [27, 35] width 55 height 9
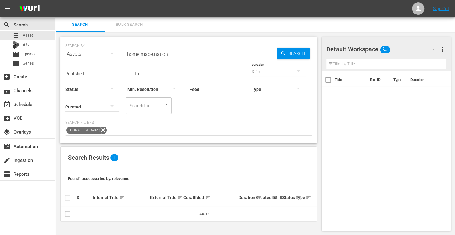
click at [125, 25] on span "Bulk Search" at bounding box center [129, 24] width 42 height 7
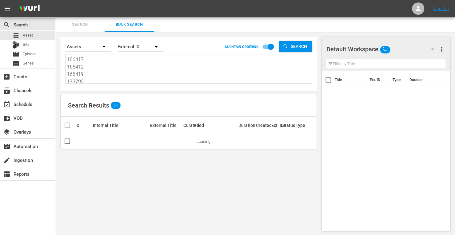
drag, startPoint x: 83, startPoint y: 81, endPoint x: 18, endPoint y: -6, distance: 108.8
click at [18, 0] on html "menu Sign Out search Search apps Asset Bits movie Episode subtitles Series add_…" at bounding box center [227, 117] width 455 height 235
drag, startPoint x: 89, startPoint y: 81, endPoint x: 45, endPoint y: 12, distance: 82.1
click at [45, 12] on div "menu Sign Out search Search apps Asset Bits movie Episode subtitles Series add_…" at bounding box center [227, 118] width 455 height 236
drag, startPoint x: 86, startPoint y: 79, endPoint x: 61, endPoint y: 34, distance: 51.7
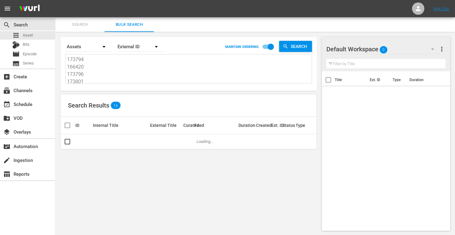
click at [61, 34] on div "Search By Assets Order By External ID MAINTAIN ORDERING Search 173794 166420 17…" at bounding box center [188, 134] width 266 height 204
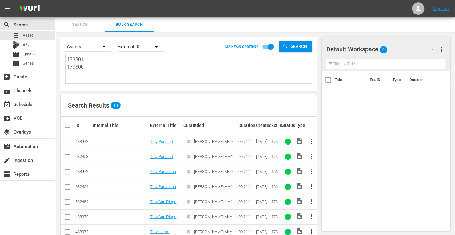
drag, startPoint x: 104, startPoint y: 78, endPoint x: 50, endPoint y: -1, distance: 96.0
click at [50, 0] on html "menu Sign Out search Search apps Asset Bits movie Episode subtitles Series add_…" at bounding box center [227, 117] width 455 height 235
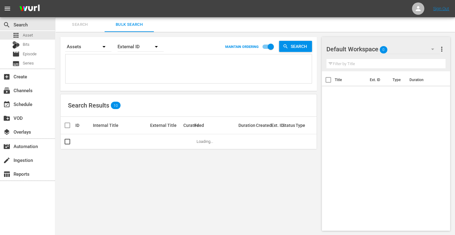
paste textarea "171825 214801 171831 171809 153730 161958"
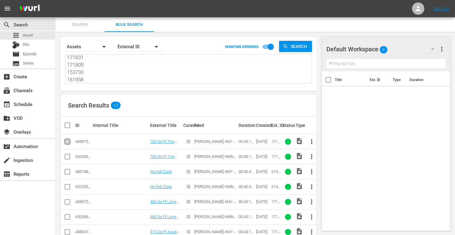
click at [68, 142] on input "checkbox" at bounding box center [67, 142] width 7 height 7
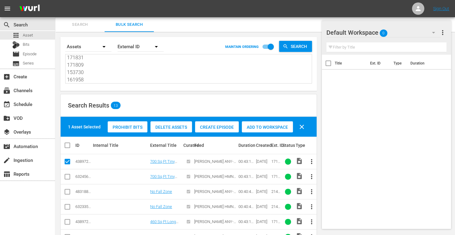
scroll to position [55, 0]
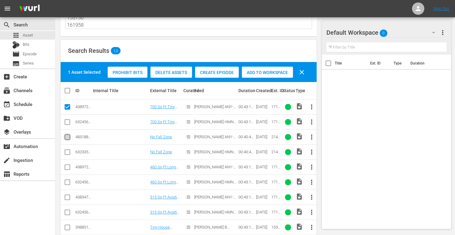
click at [69, 138] on input "checkbox" at bounding box center [67, 138] width 7 height 7
click at [68, 167] on input "checkbox" at bounding box center [67, 168] width 7 height 7
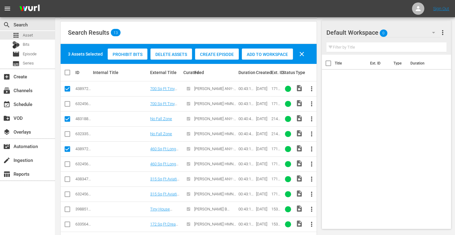
scroll to position [73, 0]
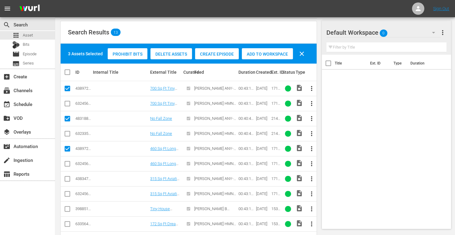
click at [67, 179] on input "checkbox" at bounding box center [67, 179] width 7 height 7
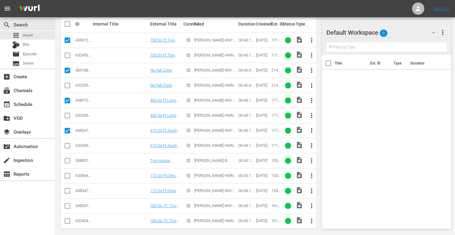
scroll to position [122, 0]
click at [68, 190] on input "checkbox" at bounding box center [67, 191] width 7 height 7
click at [65, 204] on input "checkbox" at bounding box center [67, 206] width 7 height 7
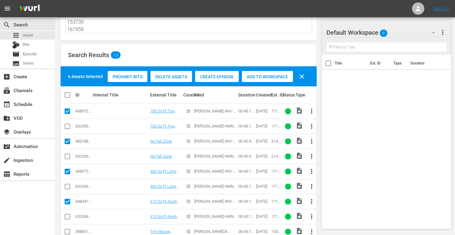
scroll to position [21, 0]
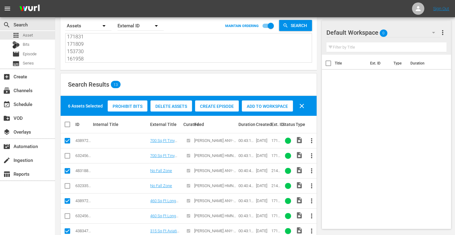
click at [257, 104] on span "Add to Workspace" at bounding box center [267, 106] width 51 height 5
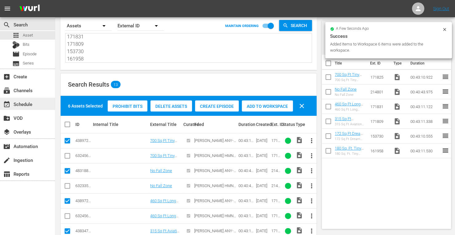
click at [24, 102] on div "event_available Schedule" at bounding box center [17, 104] width 34 height 6
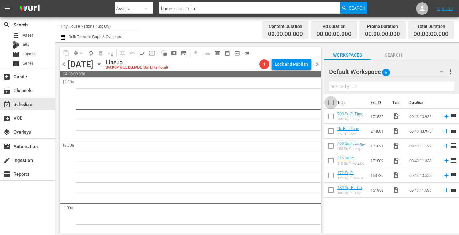
click at [330, 105] on input "checkbox" at bounding box center [331, 103] width 13 height 13
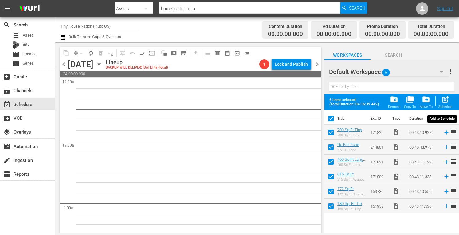
click at [445, 100] on span "post_add" at bounding box center [445, 99] width 8 height 8
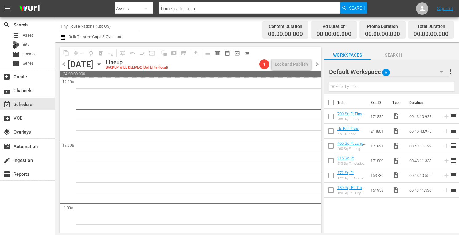
click at [451, 73] on span "more_vert" at bounding box center [450, 71] width 7 height 7
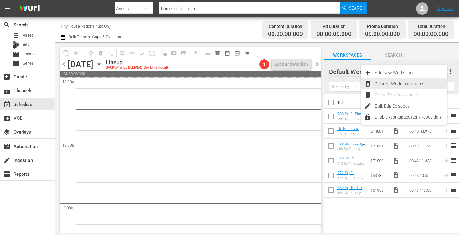
click at [399, 82] on div "Clear All Workspace Items" at bounding box center [411, 83] width 72 height 11
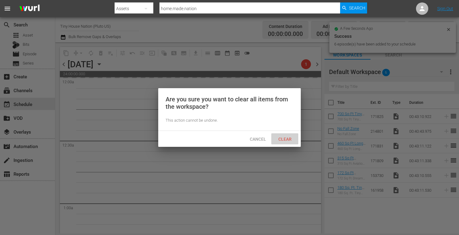
click at [288, 136] on div "Clear" at bounding box center [284, 138] width 27 height 11
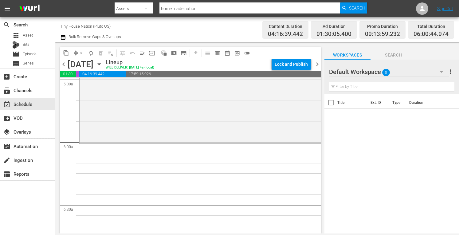
scroll to position [689, 0]
click at [79, 54] on span "arrow_drop_down" at bounding box center [81, 53] width 6 height 6
click at [76, 62] on li "Align to Midnight" at bounding box center [81, 66] width 51 height 10
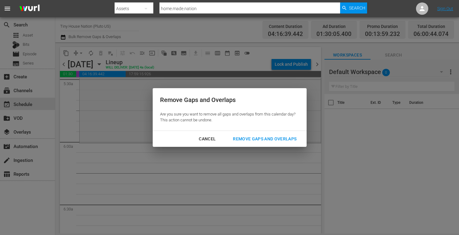
click at [272, 142] on div "Remove Gaps and Overlaps" at bounding box center [264, 139] width 73 height 8
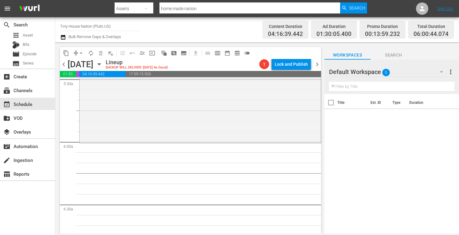
click at [64, 65] on span "chevron_left" at bounding box center [64, 65] width 8 height 8
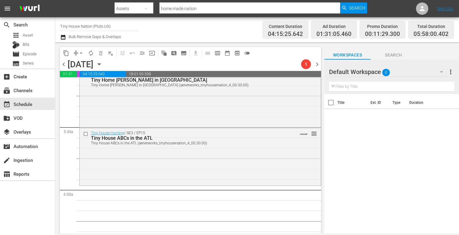
scroll to position [643, 0]
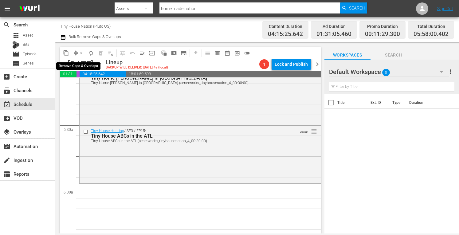
click at [80, 53] on span "arrow_drop_down" at bounding box center [81, 53] width 6 height 6
click at [70, 66] on li "Align to Midnight" at bounding box center [81, 66] width 51 height 10
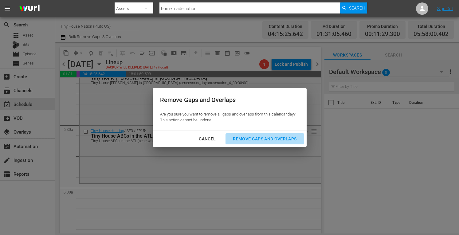
click at [263, 143] on button "Remove Gaps and Overlaps" at bounding box center [265, 138] width 78 height 11
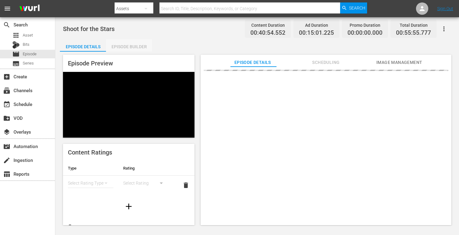
drag, startPoint x: 124, startPoint y: 47, endPoint x: 117, endPoint y: 46, distance: 6.5
click at [117, 46] on div "Episode Builder" at bounding box center [129, 46] width 46 height 15
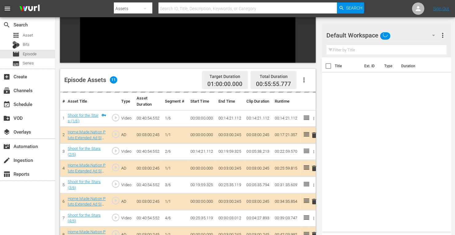
scroll to position [95, 0]
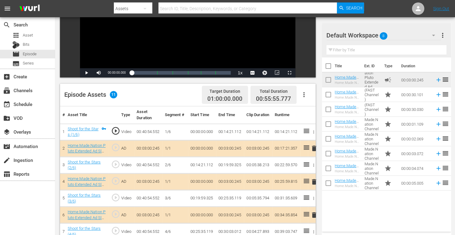
click at [314, 182] on span "delete" at bounding box center [313, 181] width 7 height 7
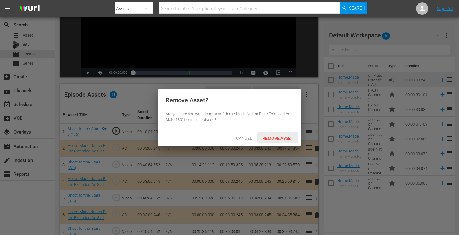
click at [279, 137] on span "Remove Asset" at bounding box center [278, 138] width 41 height 5
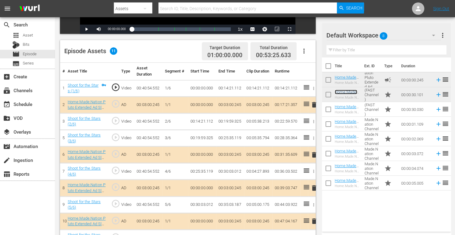
scroll to position [141, 0]
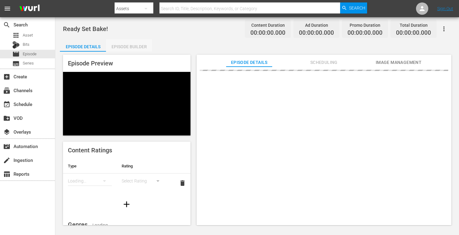
click at [140, 49] on div "Episode Builder" at bounding box center [129, 46] width 46 height 15
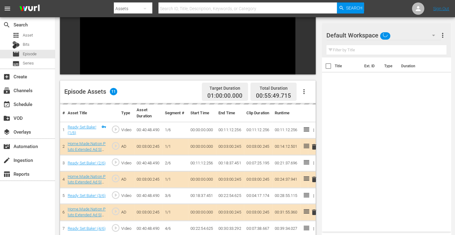
scroll to position [93, 0]
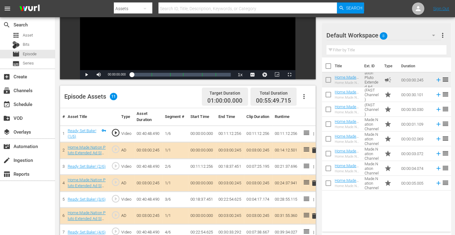
click at [314, 182] on span "delete" at bounding box center [313, 183] width 7 height 7
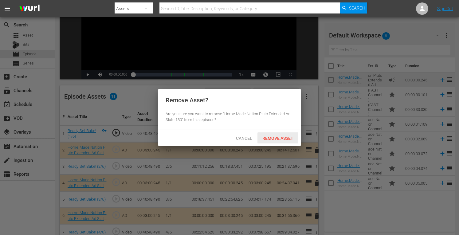
click at [275, 137] on span "Remove Asset" at bounding box center [278, 138] width 41 height 5
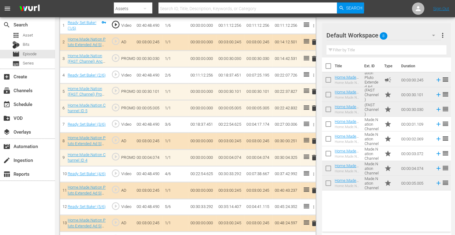
scroll to position [200, 0]
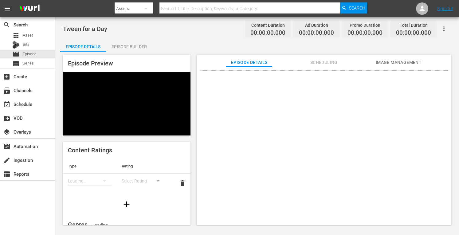
click at [129, 52] on div "Episode Preview Content Ratings Type Rating Loading... Select Rating delete Gen…" at bounding box center [257, 141] width 395 height 179
click at [129, 49] on div "Episode Builder" at bounding box center [129, 46] width 46 height 15
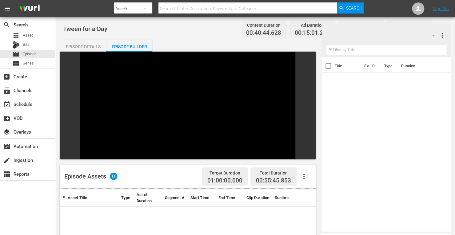
scroll to position [85, 0]
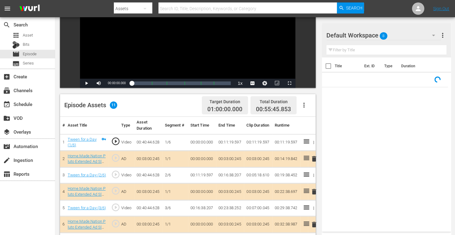
click at [314, 191] on span "delete" at bounding box center [313, 191] width 7 height 7
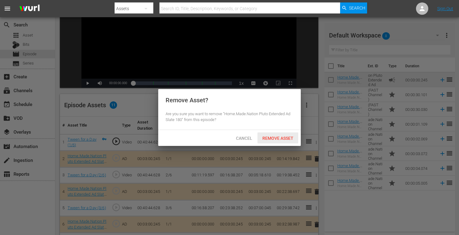
click at [282, 139] on span "Remove Asset" at bounding box center [278, 138] width 41 height 5
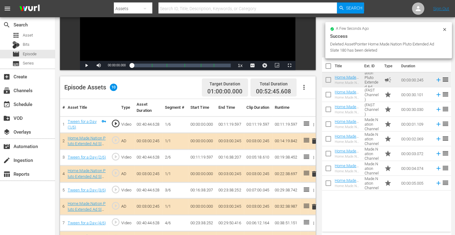
scroll to position [104, 0]
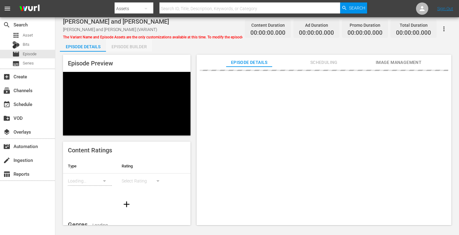
click at [128, 46] on div "Episode Builder" at bounding box center [129, 46] width 46 height 15
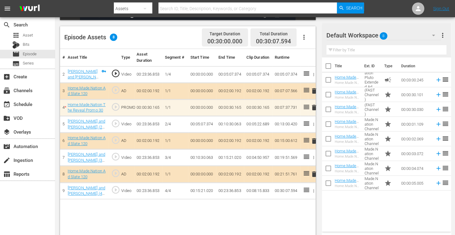
scroll to position [160, 0]
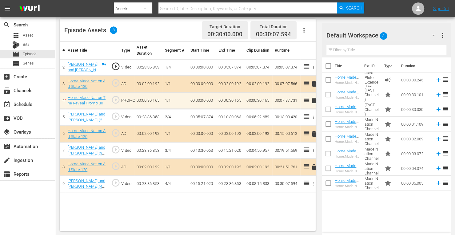
click at [304, 34] on button "button" at bounding box center [303, 30] width 15 height 15
click at [310, 49] on div "Clear Ads" at bounding box center [322, 47] width 42 height 15
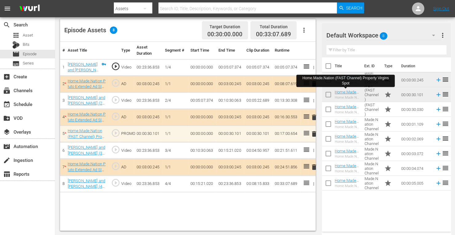
click at [314, 117] on span "delete" at bounding box center [313, 117] width 7 height 7
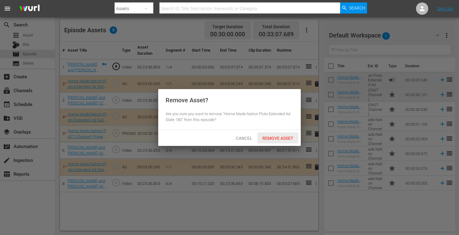
click at [265, 140] on span "Remove Asset" at bounding box center [278, 138] width 41 height 5
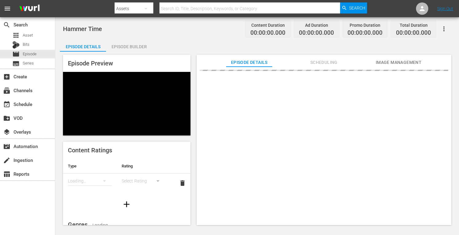
click at [134, 47] on div "Episode Builder" at bounding box center [129, 46] width 46 height 15
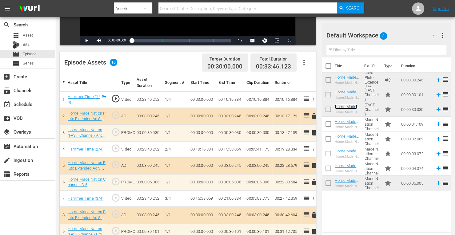
scroll to position [160, 0]
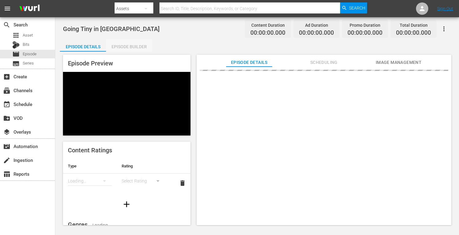
click at [136, 45] on div "Episode Builder" at bounding box center [129, 46] width 46 height 15
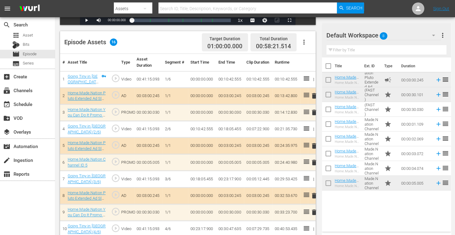
scroll to position [148, 0]
click at [314, 112] on span "delete" at bounding box center [313, 112] width 7 height 7
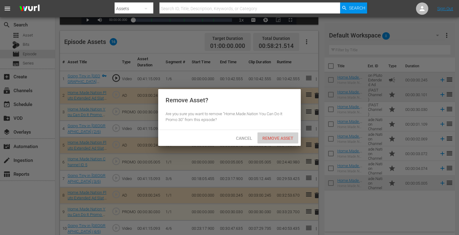
click at [282, 139] on span "Remove Asset" at bounding box center [278, 138] width 41 height 5
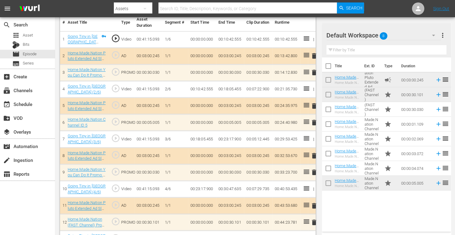
scroll to position [188, 0]
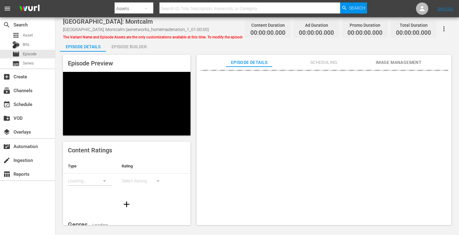
click at [127, 44] on div "Episode Builder" at bounding box center [129, 46] width 46 height 15
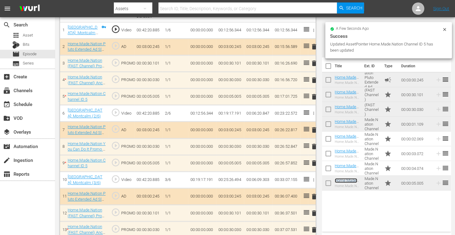
scroll to position [198, 0]
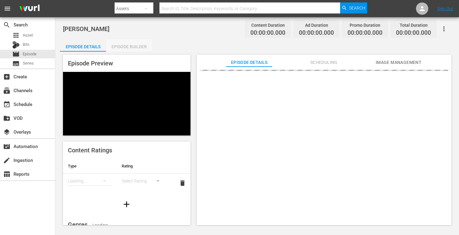
click at [140, 45] on div "Episode Builder" at bounding box center [129, 46] width 46 height 15
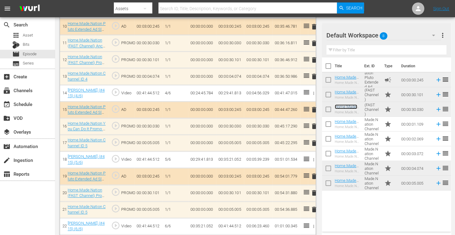
scroll to position [349, 0]
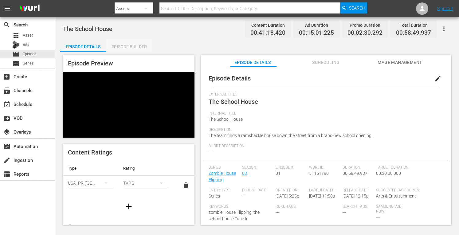
click at [139, 46] on div "Episode Builder" at bounding box center [129, 46] width 46 height 15
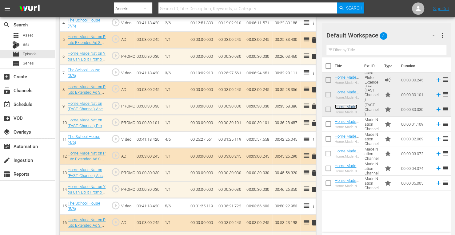
scroll to position [253, 0]
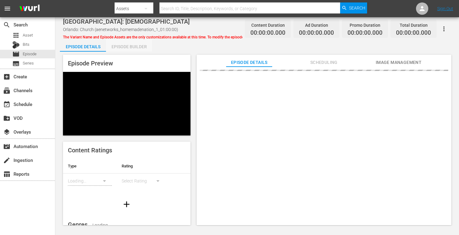
click at [125, 45] on div "Episode Builder" at bounding box center [129, 46] width 46 height 15
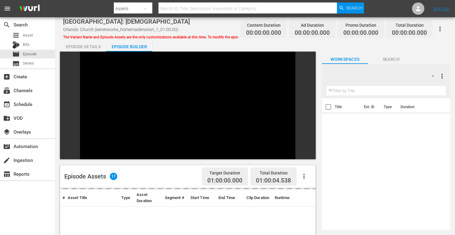
scroll to position [85, 0]
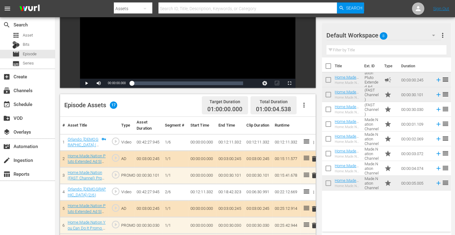
click at [313, 167] on td "delete" at bounding box center [312, 175] width 8 height 17
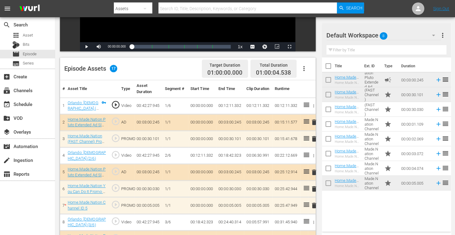
scroll to position [125, 0]
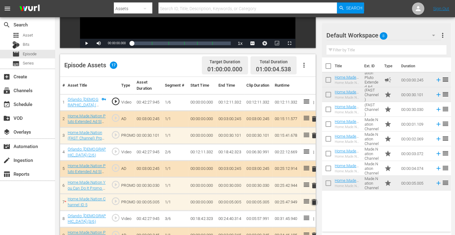
click at [312, 202] on span "delete" at bounding box center [313, 202] width 7 height 7
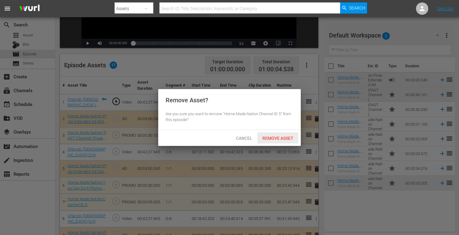
click at [276, 138] on span "Remove Asset" at bounding box center [278, 138] width 41 height 5
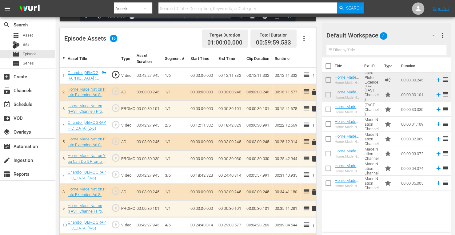
scroll to position [152, 0]
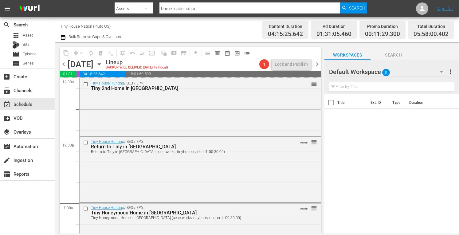
scroll to position [643, 0]
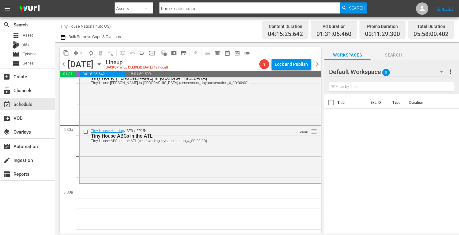
click at [62, 64] on span "chevron_left" at bounding box center [64, 65] width 8 height 8
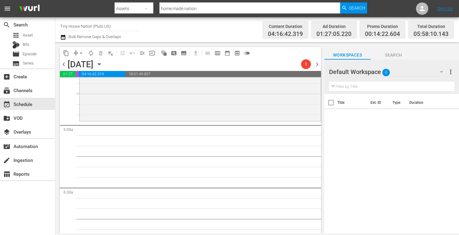
scroll to position [674, 0]
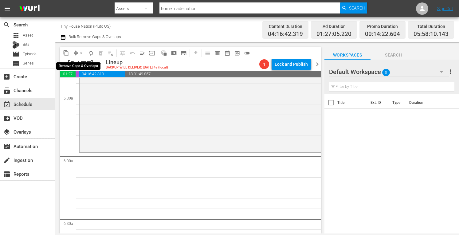
click at [79, 52] on span "arrow_drop_down" at bounding box center [81, 53] width 6 height 6
click at [72, 65] on li "Align to Midnight" at bounding box center [81, 66] width 51 height 10
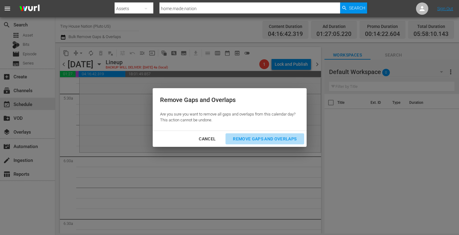
click at [251, 142] on div "Remove Gaps and Overlaps" at bounding box center [264, 139] width 73 height 8
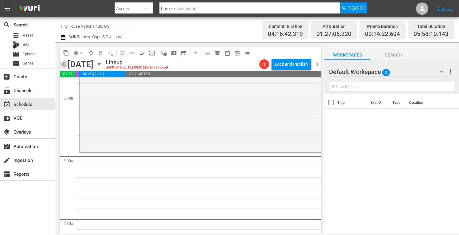
click at [63, 64] on span "chevron_left" at bounding box center [64, 65] width 8 height 8
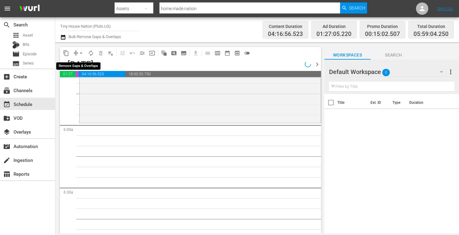
scroll to position [653, 0]
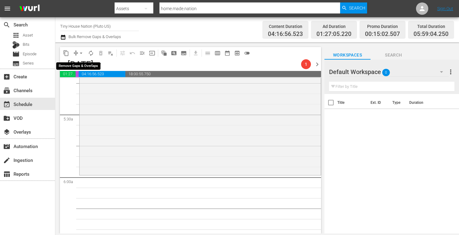
click at [78, 53] on span "arrow_drop_down" at bounding box center [81, 53] width 6 height 6
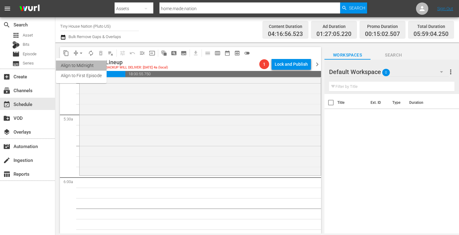
click at [77, 63] on li "Align to Midnight" at bounding box center [81, 66] width 51 height 10
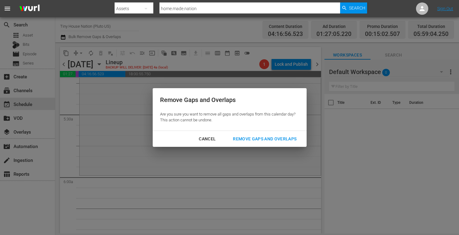
click at [262, 138] on div "Remove Gaps and Overlaps" at bounding box center [264, 139] width 73 height 8
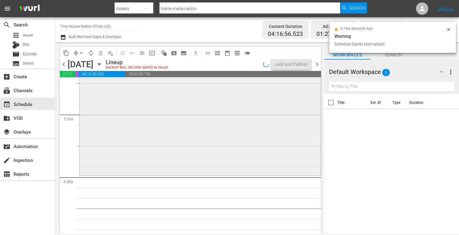
click at [129, 122] on div "Tiny House Nation / SE2 / EP17: 350 Sq. Ft. Outdoor Adventure House reorder" at bounding box center [200, 114] width 241 height 119
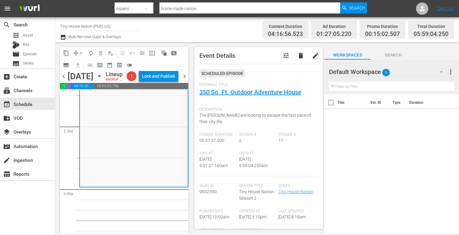
click at [64, 80] on span "chevron_left" at bounding box center [64, 77] width 8 height 8
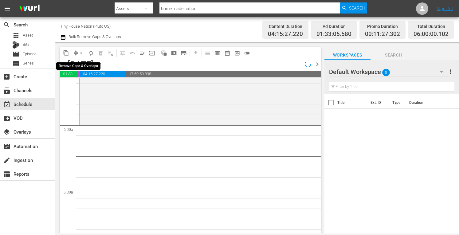
scroll to position [653, 0]
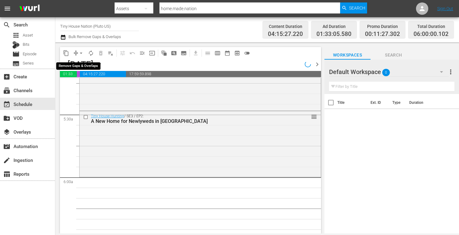
click at [81, 53] on span "arrow_drop_down" at bounding box center [81, 53] width 6 height 6
click at [81, 63] on li "Align to Midnight" at bounding box center [81, 66] width 51 height 10
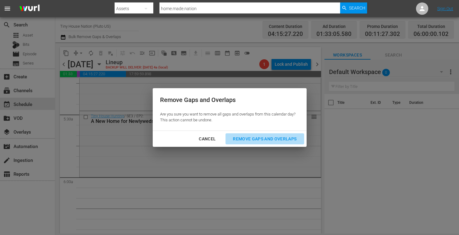
click at [252, 141] on div "Remove Gaps and Overlaps" at bounding box center [264, 139] width 73 height 8
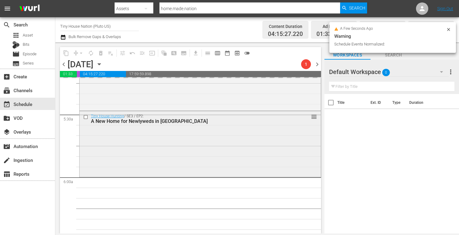
click at [100, 147] on div "Tiny House Hunting / SE3 / EP2: A New Home for Newlyweds in [GEOGRAPHIC_DATA] r…" at bounding box center [200, 143] width 241 height 65
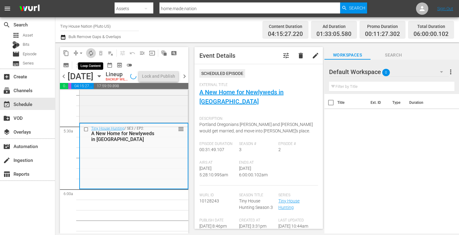
click at [90, 55] on span "autorenew_outlined" at bounding box center [91, 53] width 6 height 6
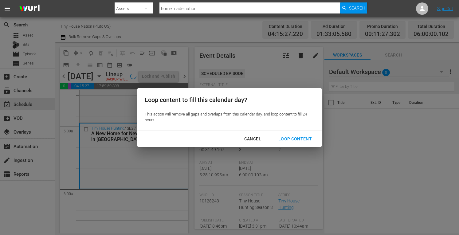
click at [298, 139] on div "Loop Content" at bounding box center [295, 139] width 43 height 8
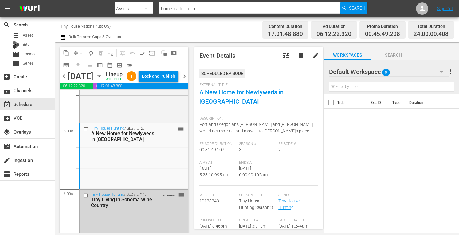
click at [155, 80] on div "Lock and Publish" at bounding box center [158, 76] width 33 height 11
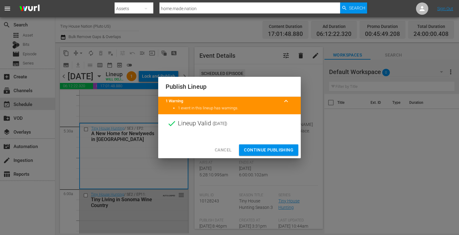
click at [260, 148] on span "Continue Publishing" at bounding box center [268, 150] width 49 height 8
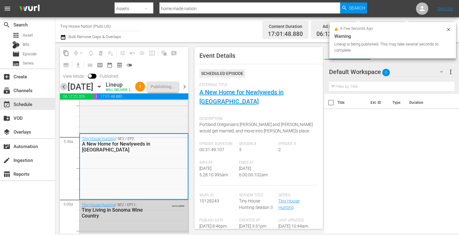
click at [61, 91] on span "chevron_left" at bounding box center [64, 87] width 8 height 8
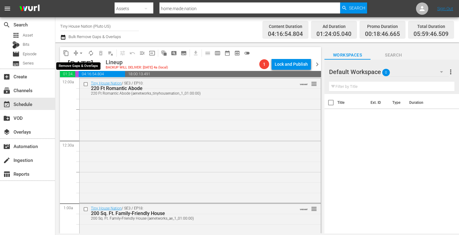
click at [82, 54] on span "arrow_drop_down" at bounding box center [81, 53] width 6 height 6
click at [82, 64] on li "Align to Midnight" at bounding box center [81, 66] width 51 height 10
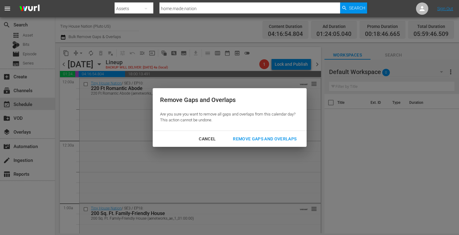
click at [244, 136] on div "Remove Gaps and Overlaps" at bounding box center [264, 139] width 73 height 8
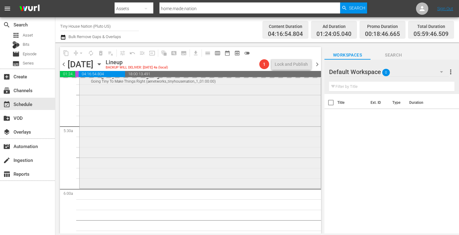
scroll to position [642, 0]
click at [114, 151] on div "Tiny House Nation / SE5 / EP2: Going Tiny To Make Things Right Going Tiny To Ma…" at bounding box center [200, 126] width 241 height 121
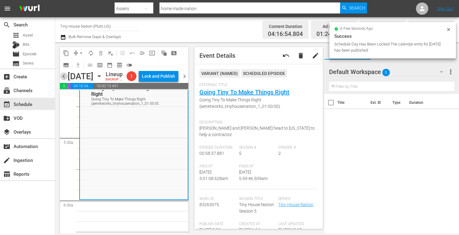
click at [63, 80] on span "chevron_left" at bounding box center [64, 77] width 8 height 8
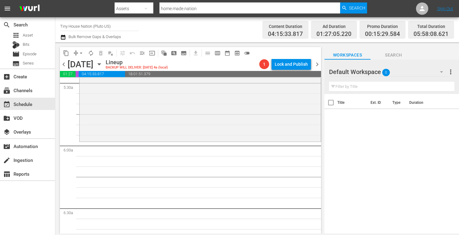
scroll to position [655, 0]
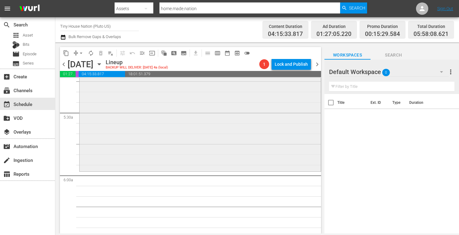
click at [154, 128] on div "Tiny House Nation / SE4 / EP18: 520 Sq Ft Tiny Maoil [PERSON_NAME] 520 Sq Ft Ti…" at bounding box center [200, 108] width 241 height 124
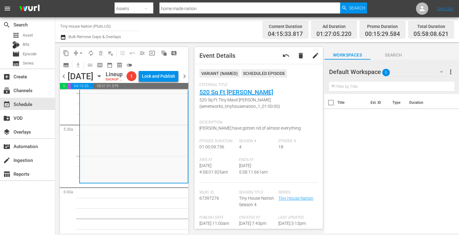
click at [79, 51] on span "arrow_drop_down" at bounding box center [81, 53] width 6 height 6
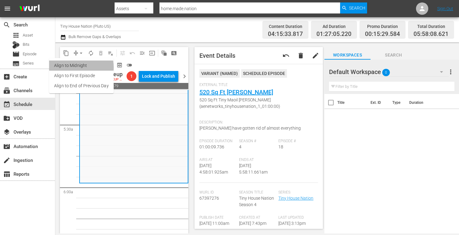
click at [69, 67] on li "Align to Midnight" at bounding box center [81, 66] width 65 height 10
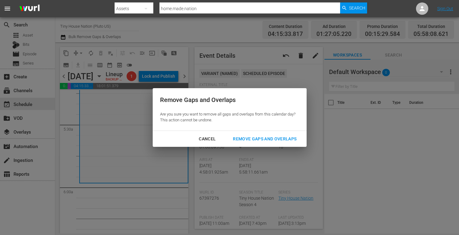
click at [275, 140] on div "Remove Gaps and Overlaps" at bounding box center [264, 139] width 73 height 8
